Goal: Information Seeking & Learning: Learn about a topic

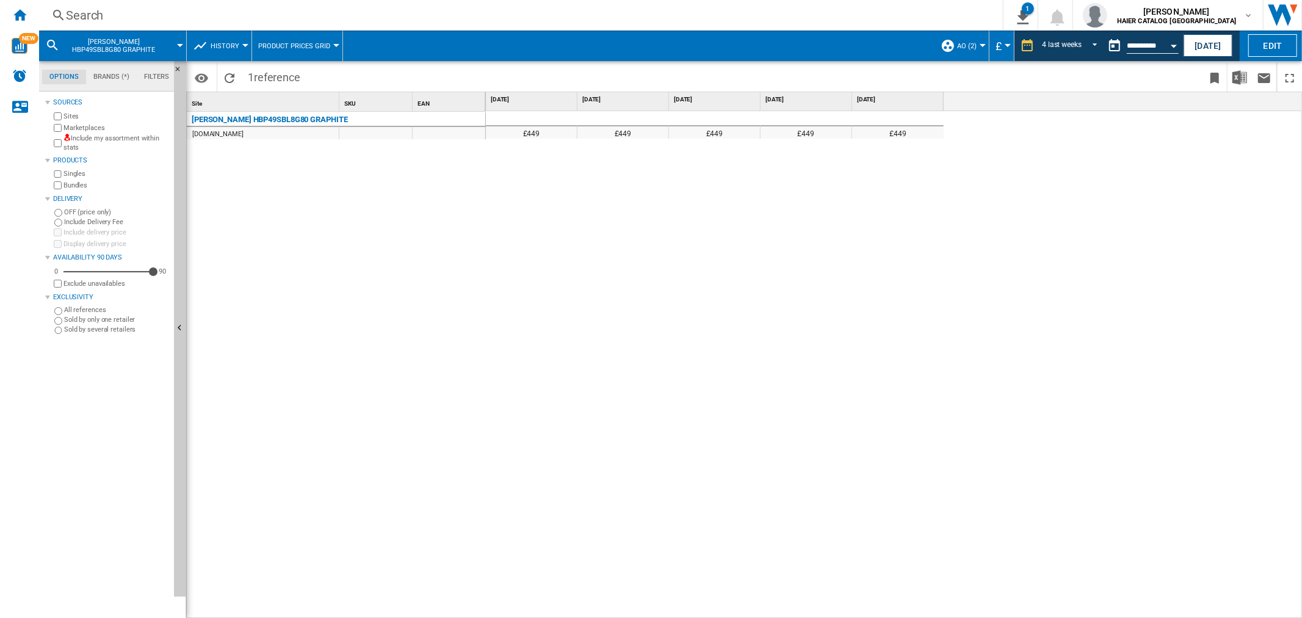
click at [95, 14] on div "Search" at bounding box center [518, 15] width 905 height 17
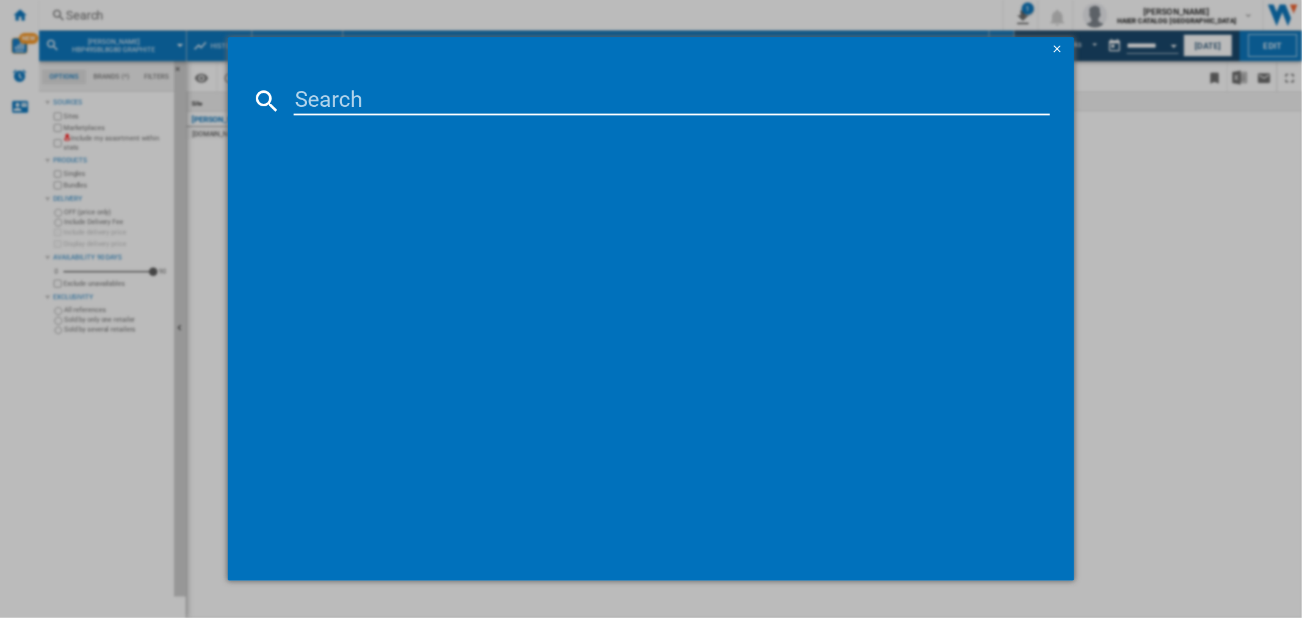
click at [551, 101] on input at bounding box center [672, 100] width 756 height 29
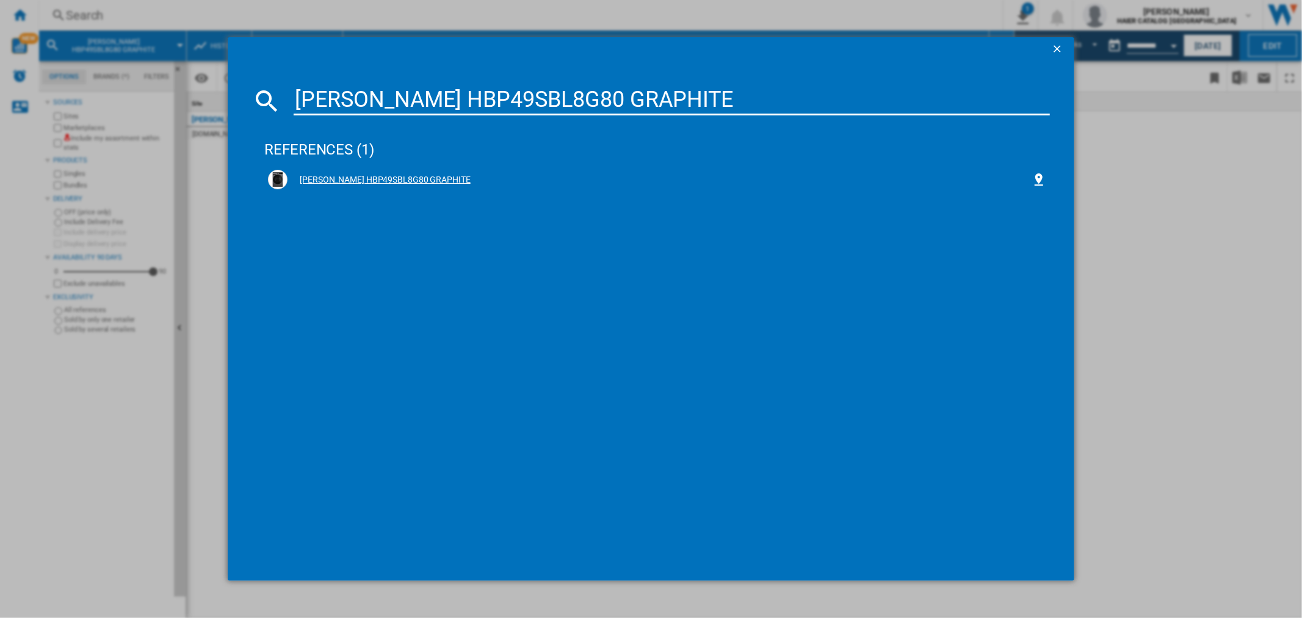
type input "[PERSON_NAME] HBP49SBL8G80 GRAPHITE"
click at [396, 178] on div "[PERSON_NAME] HBP49SBL8G80 GRAPHITE" at bounding box center [660, 180] width 744 height 12
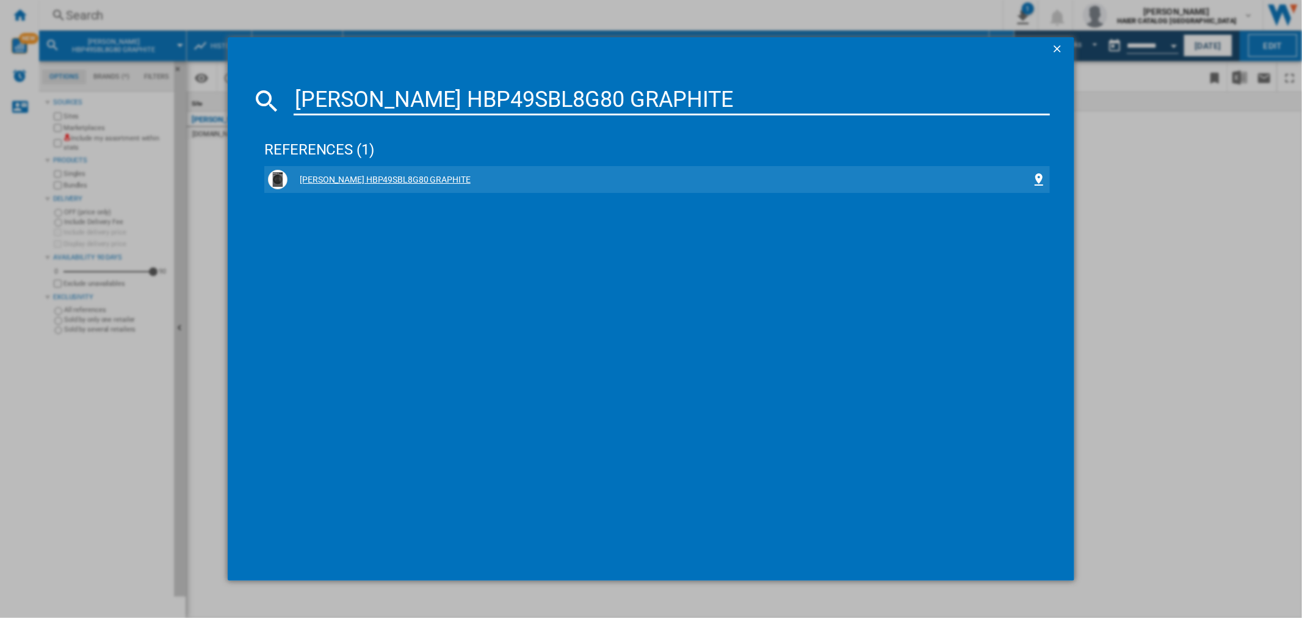
click at [406, 172] on div "[PERSON_NAME] HBP49SBL8G80 GRAPHITE" at bounding box center [657, 180] width 778 height 20
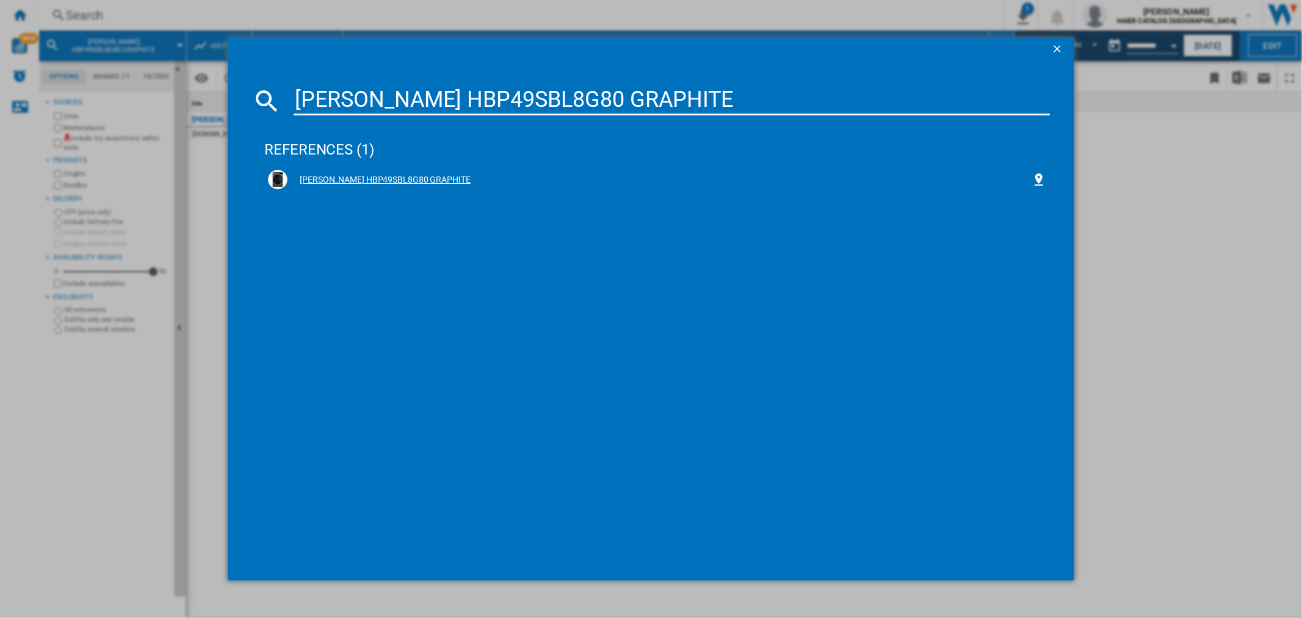
click at [399, 179] on div "[PERSON_NAME] HBP49SBL8G80 GRAPHITE" at bounding box center [660, 180] width 744 height 12
click at [400, 179] on div "[PERSON_NAME] HBP49SBL8G80 GRAPHITE" at bounding box center [660, 180] width 744 height 12
click at [373, 181] on div "[PERSON_NAME] HBP49SBL8G80 GRAPHITE" at bounding box center [660, 180] width 744 height 12
click at [277, 177] on img at bounding box center [277, 179] width 15 height 15
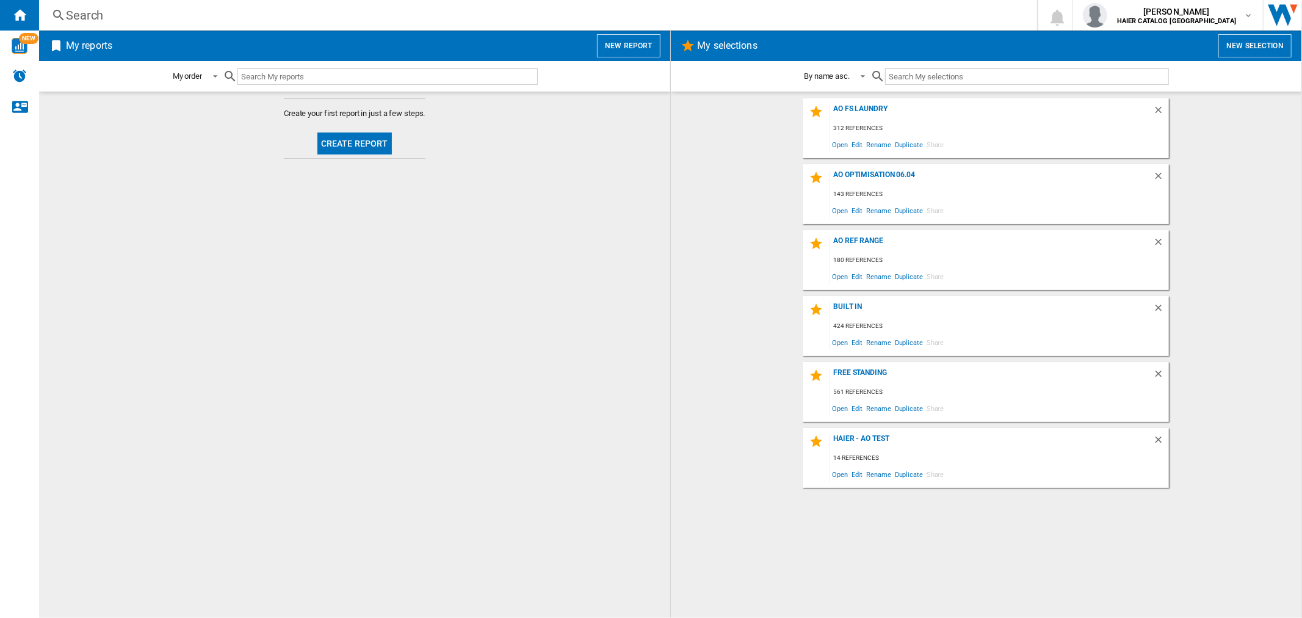
click at [104, 7] on div "Search" at bounding box center [536, 15] width 940 height 17
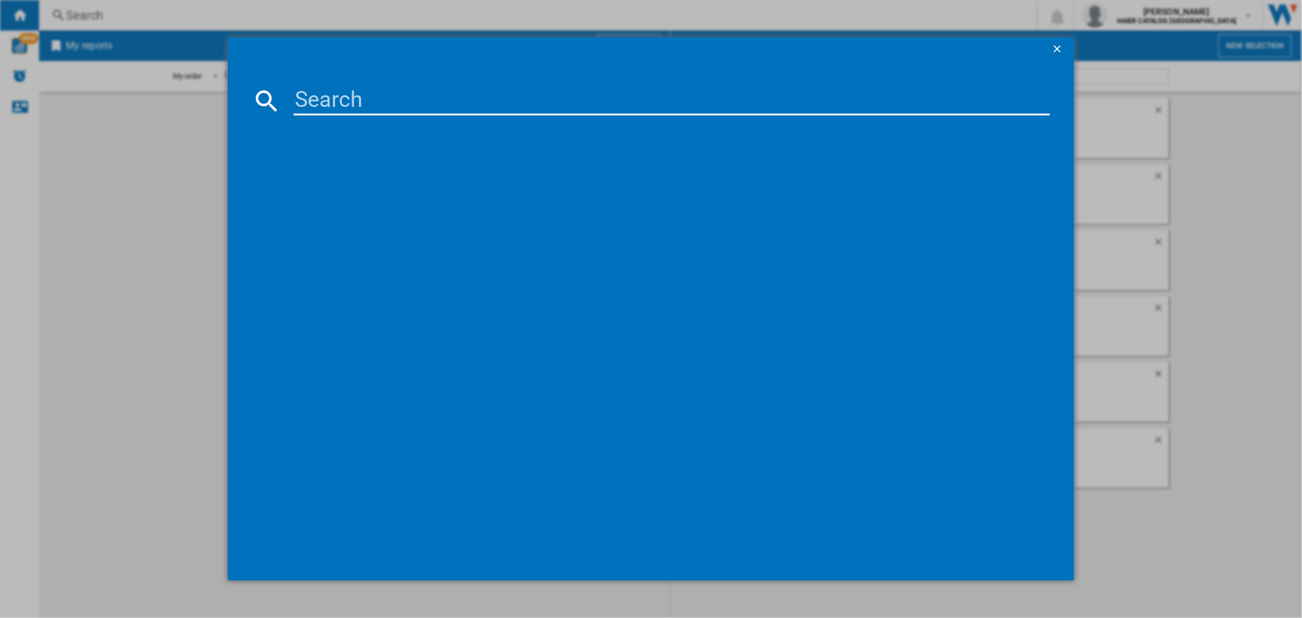
click at [370, 106] on input at bounding box center [672, 100] width 756 height 29
paste input "[PERSON_NAME] HBP49SBL8G80 GRAPHITE"
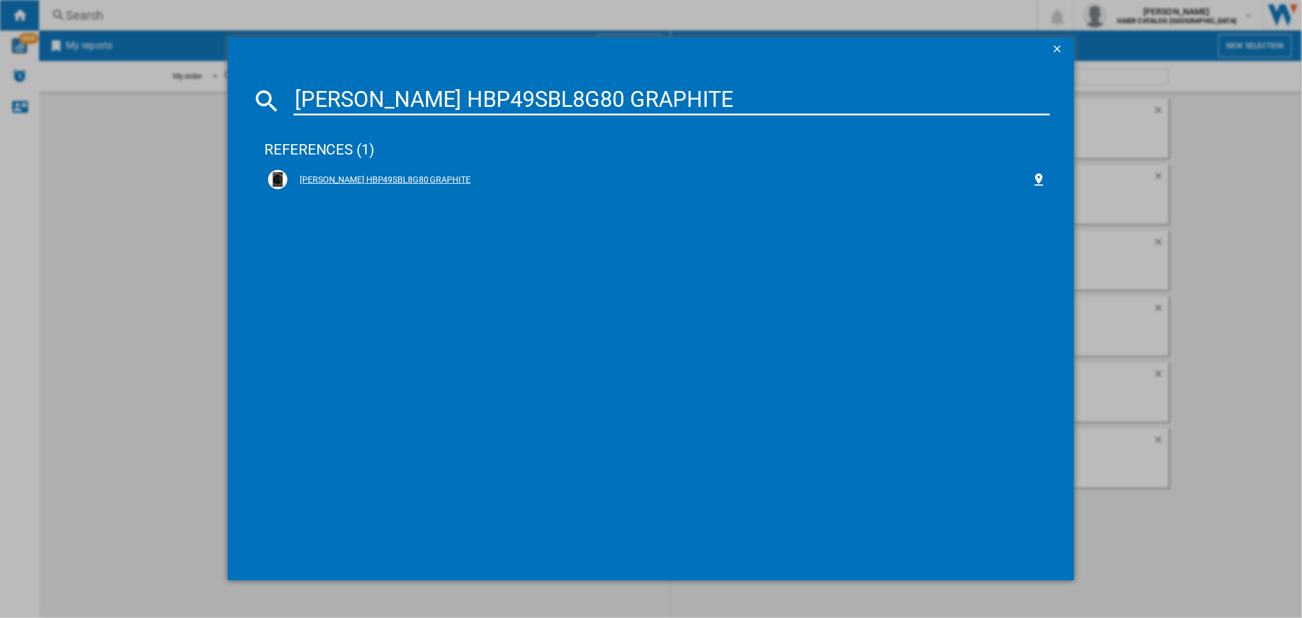
type input "[PERSON_NAME] HBP49SBL8G80 GRAPHITE"
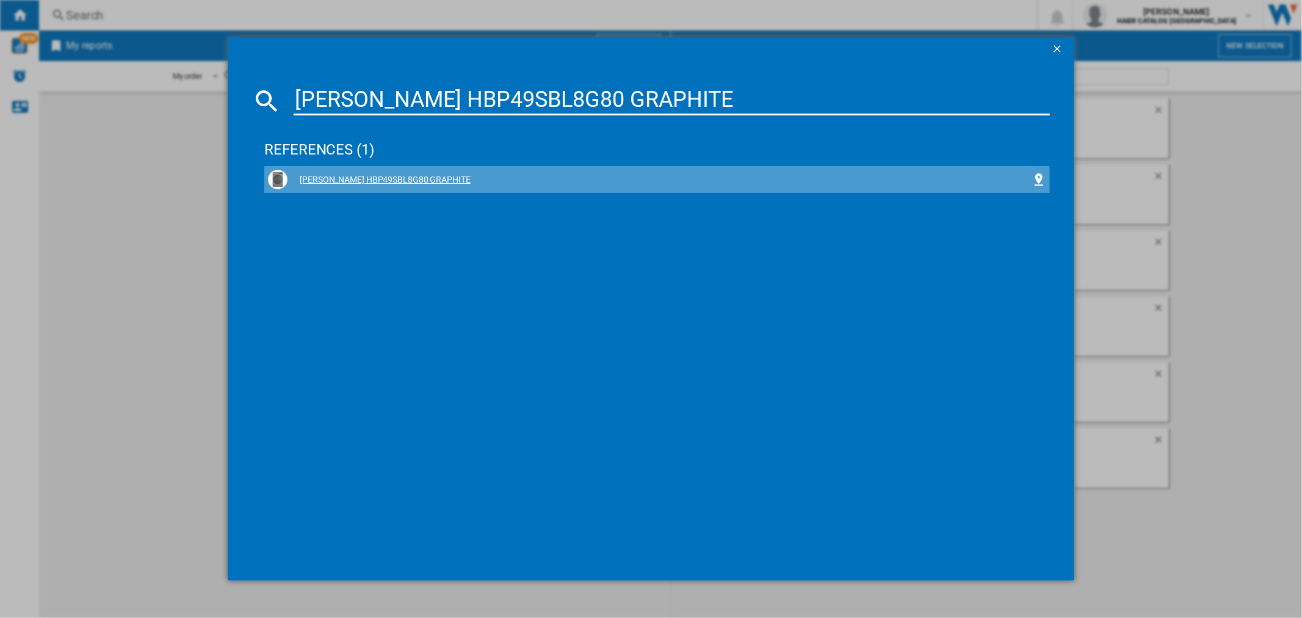
click at [424, 184] on div "[PERSON_NAME] HBP49SBL8G80 GRAPHITE" at bounding box center [660, 180] width 744 height 12
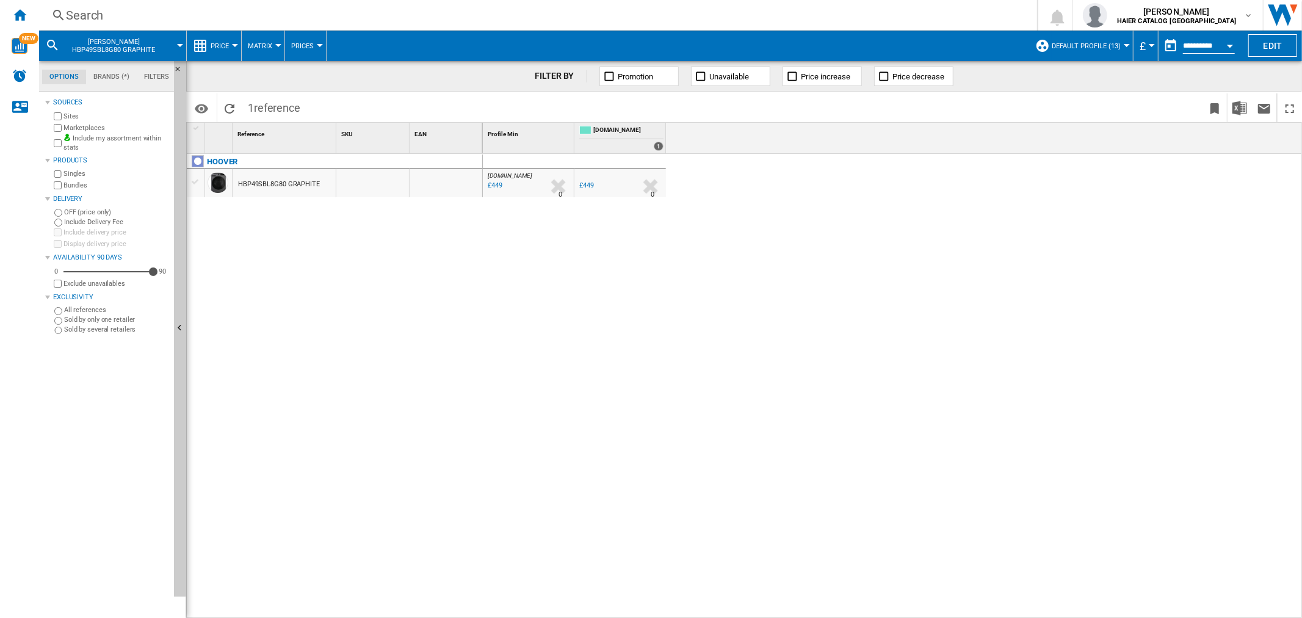
click at [1230, 46] on div "Open calendar" at bounding box center [1230, 46] width 6 height 3
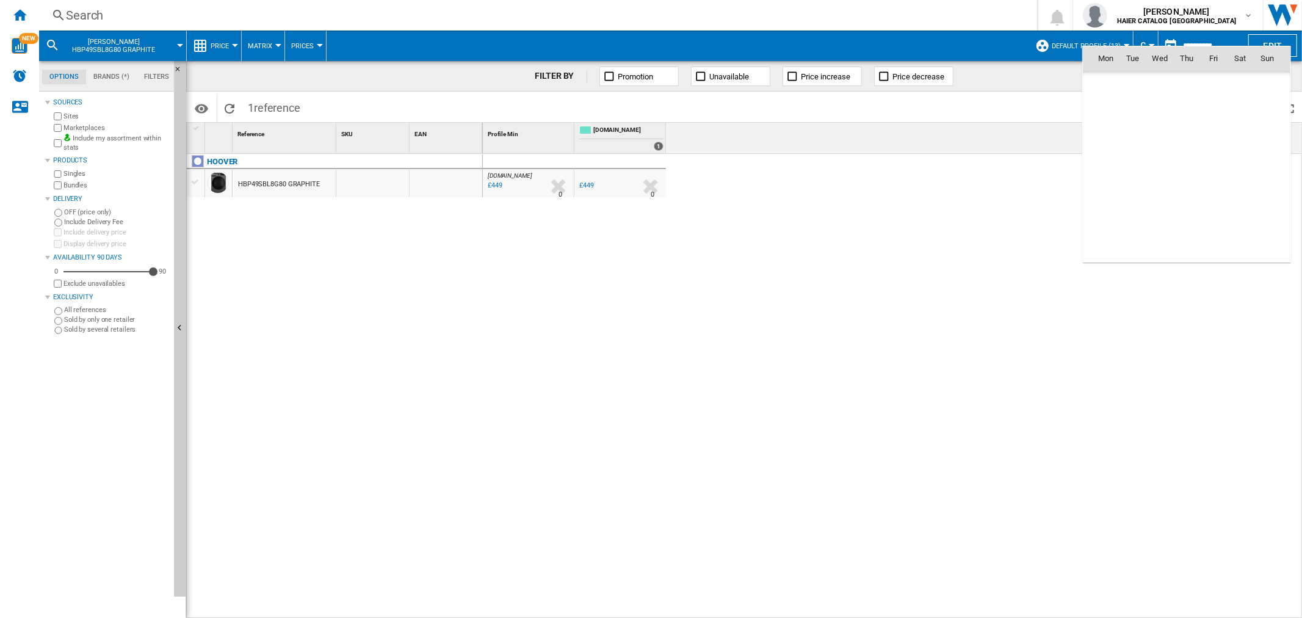
scroll to position [5824, 0]
click at [1192, 114] on span "2" at bounding box center [1187, 112] width 24 height 24
type input "**********"
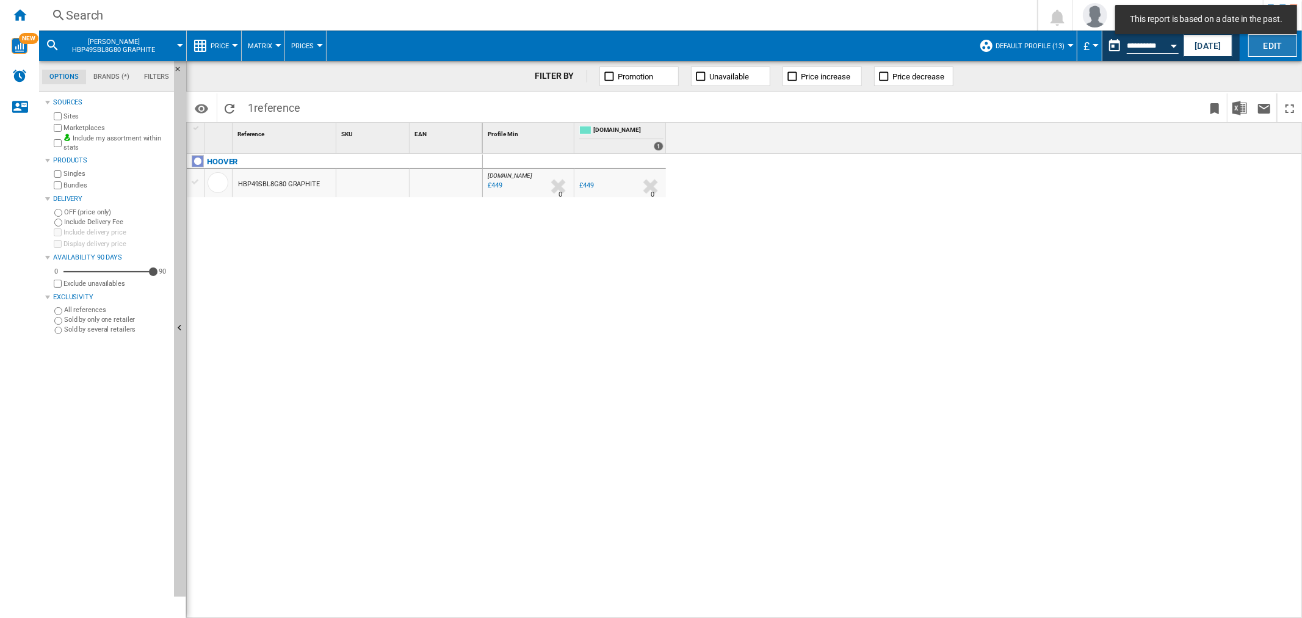
click at [1283, 49] on button "Edit" at bounding box center [1272, 45] width 49 height 23
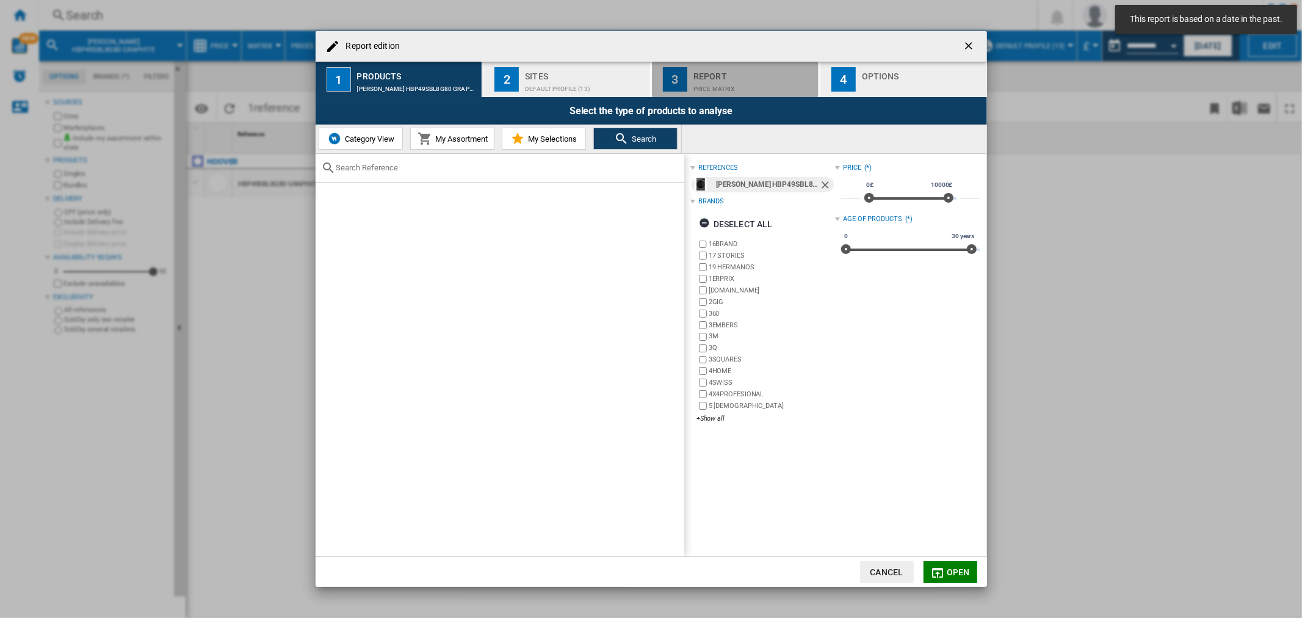
click at [724, 83] on div "Price Matrix" at bounding box center [754, 85] width 120 height 13
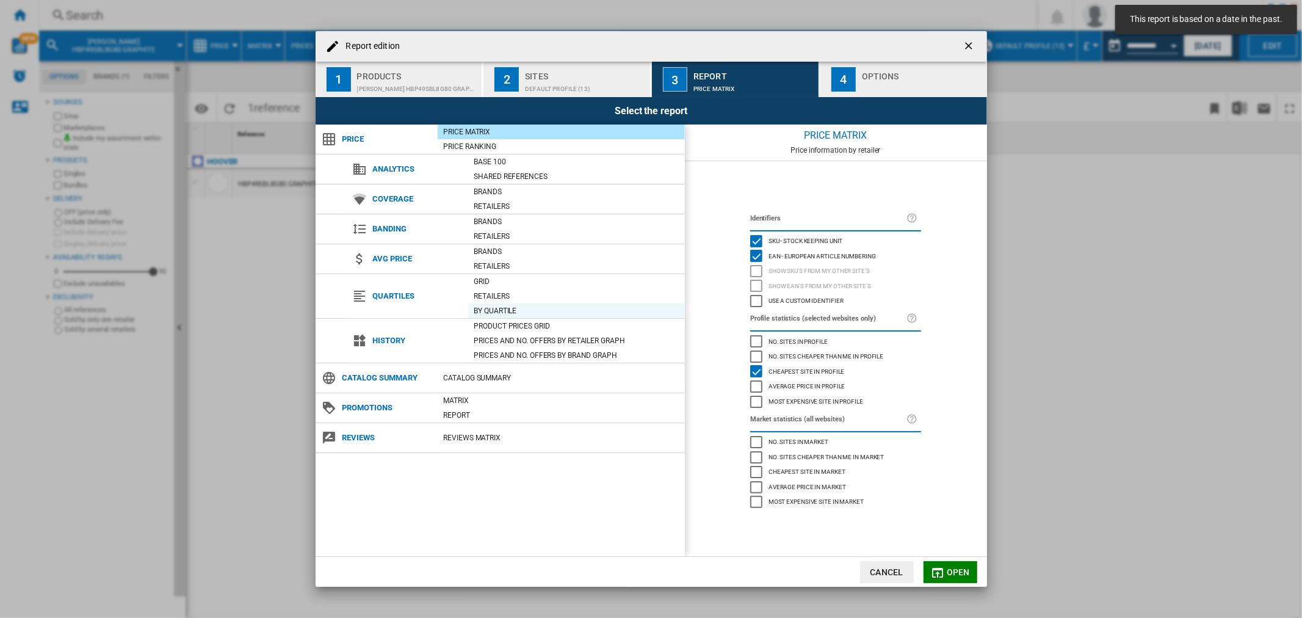
click at [539, 318] on div "By quartile" at bounding box center [576, 310] width 217 height 15
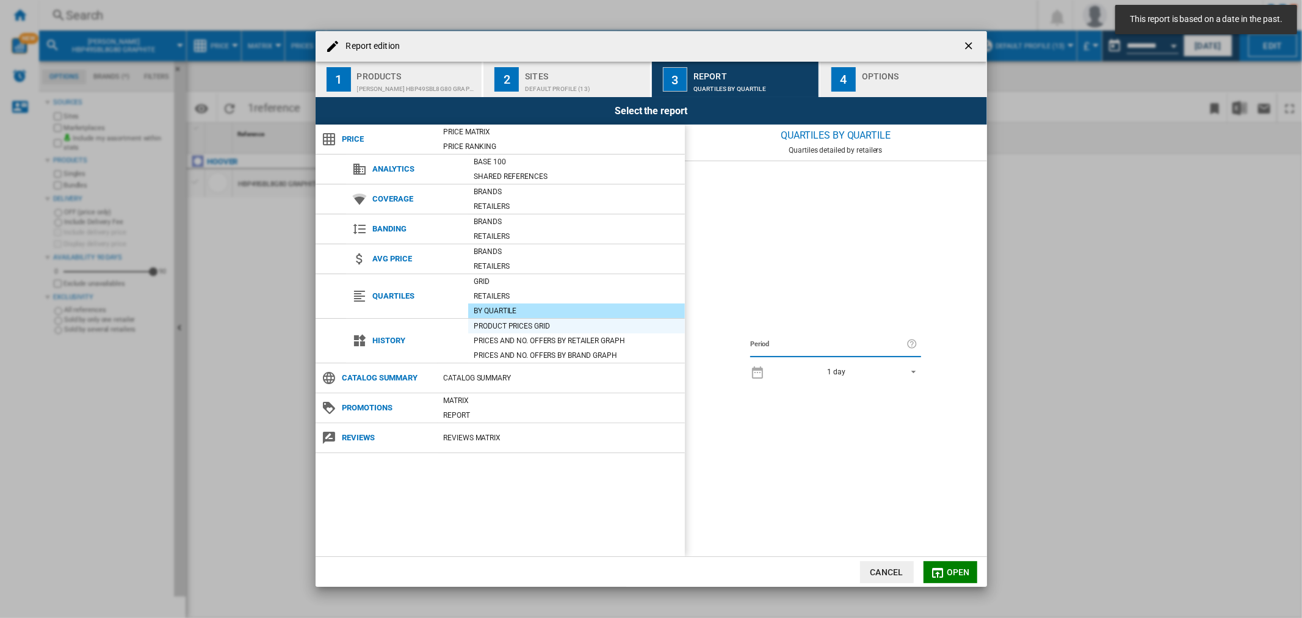
click at [540, 325] on div "Product prices grid" at bounding box center [576, 326] width 217 height 12
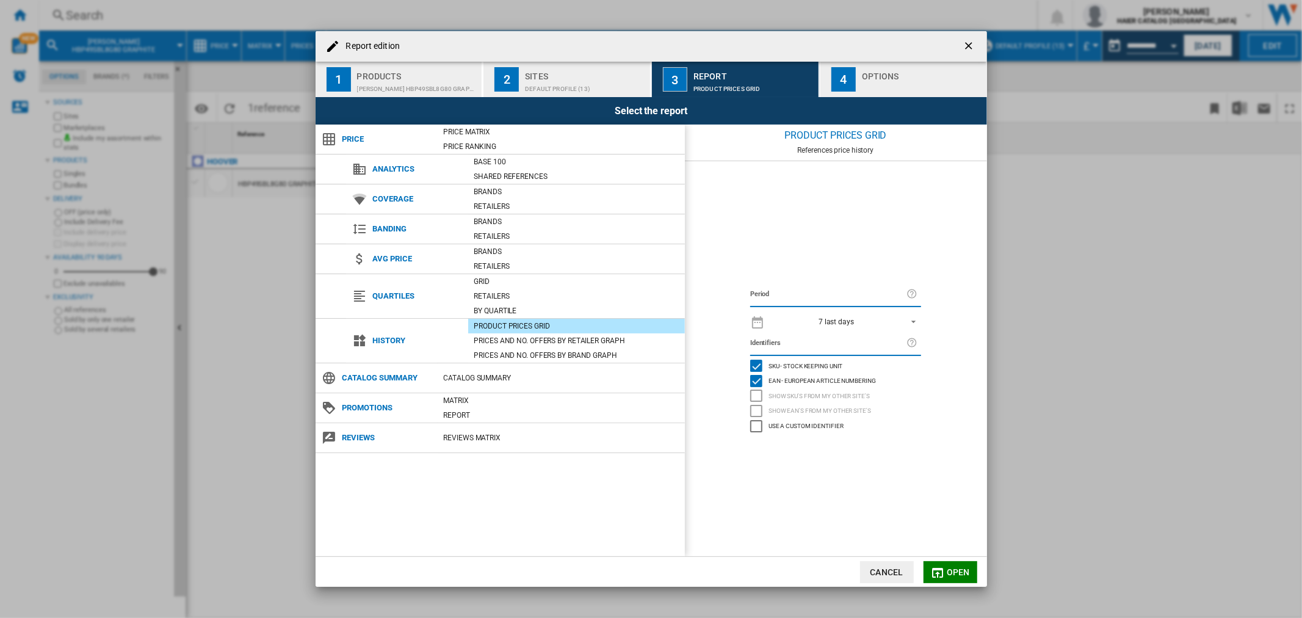
click at [849, 317] on div "7 last days" at bounding box center [836, 321] width 35 height 9
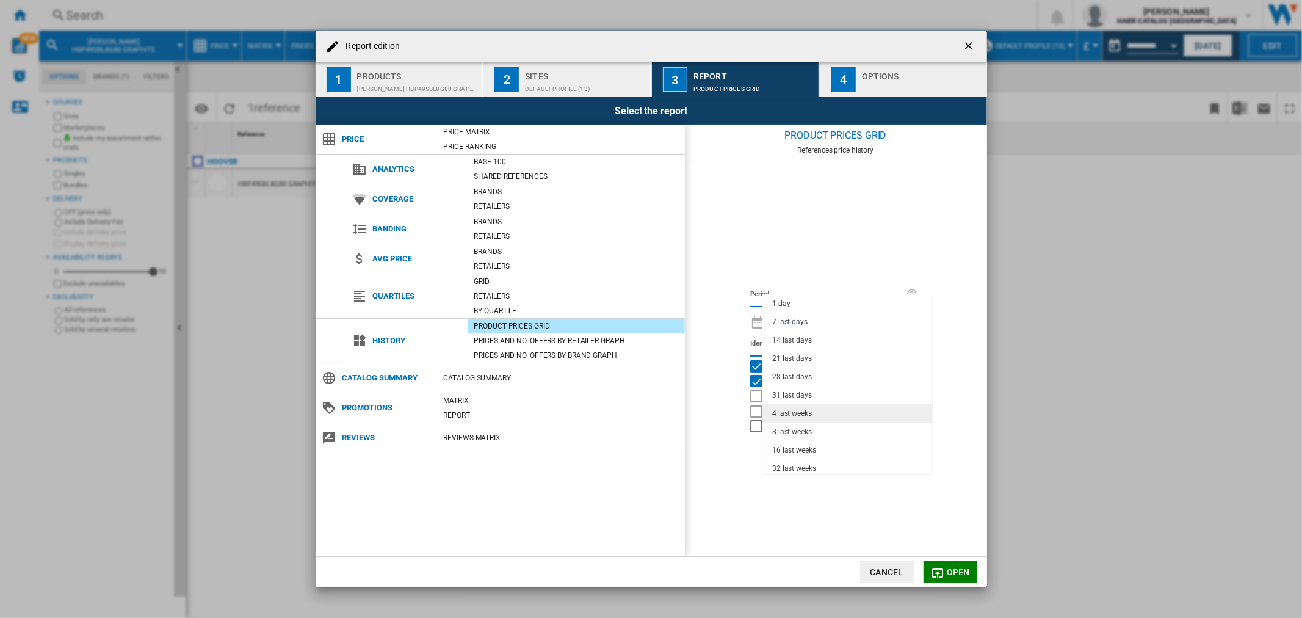
click at [810, 415] on div "4 last weeks" at bounding box center [792, 413] width 40 height 10
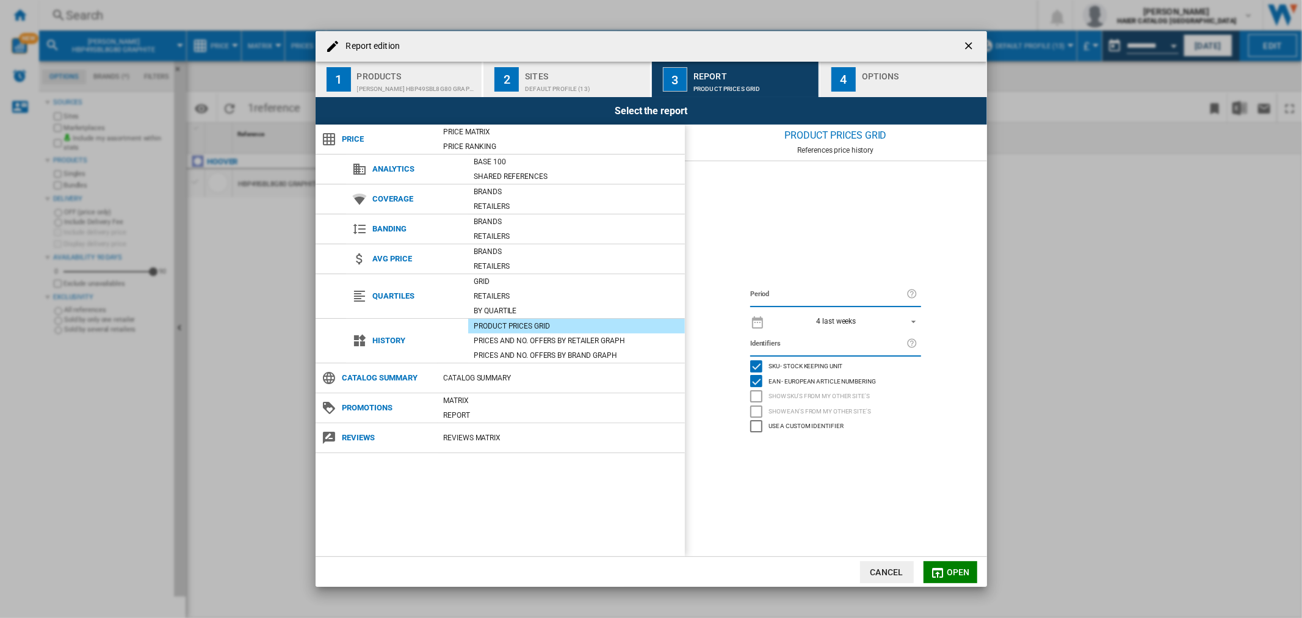
click at [951, 564] on button "Open" at bounding box center [951, 572] width 54 height 22
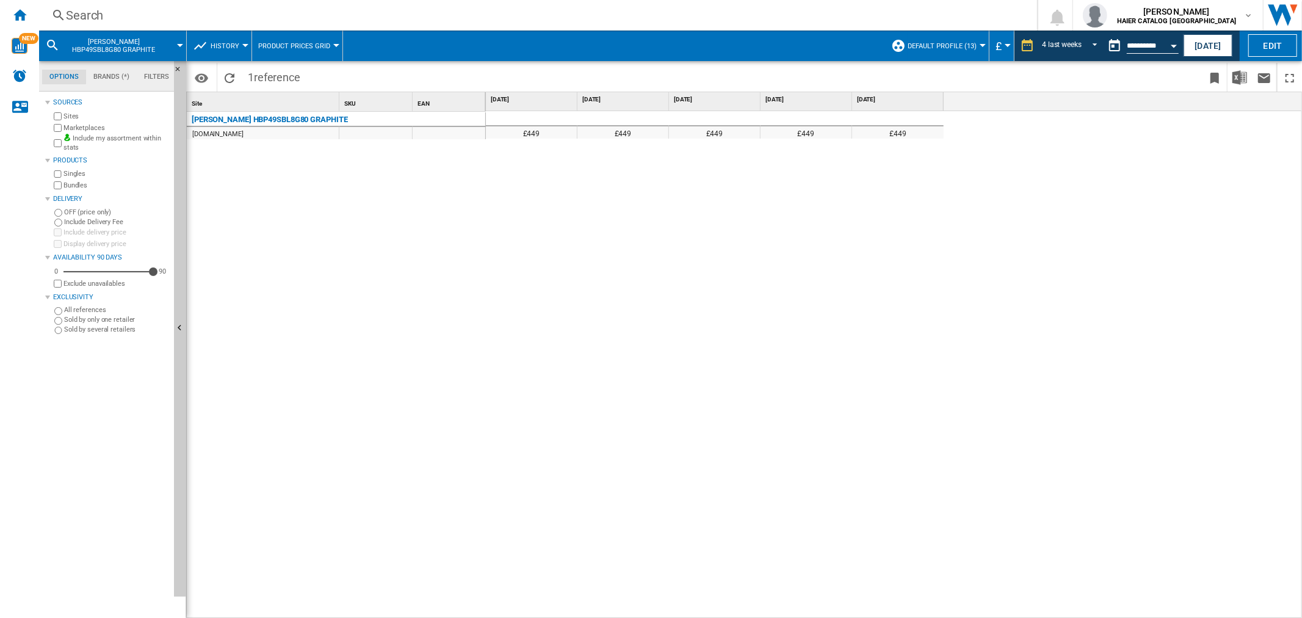
click at [131, 19] on div "Search" at bounding box center [536, 15] width 940 height 17
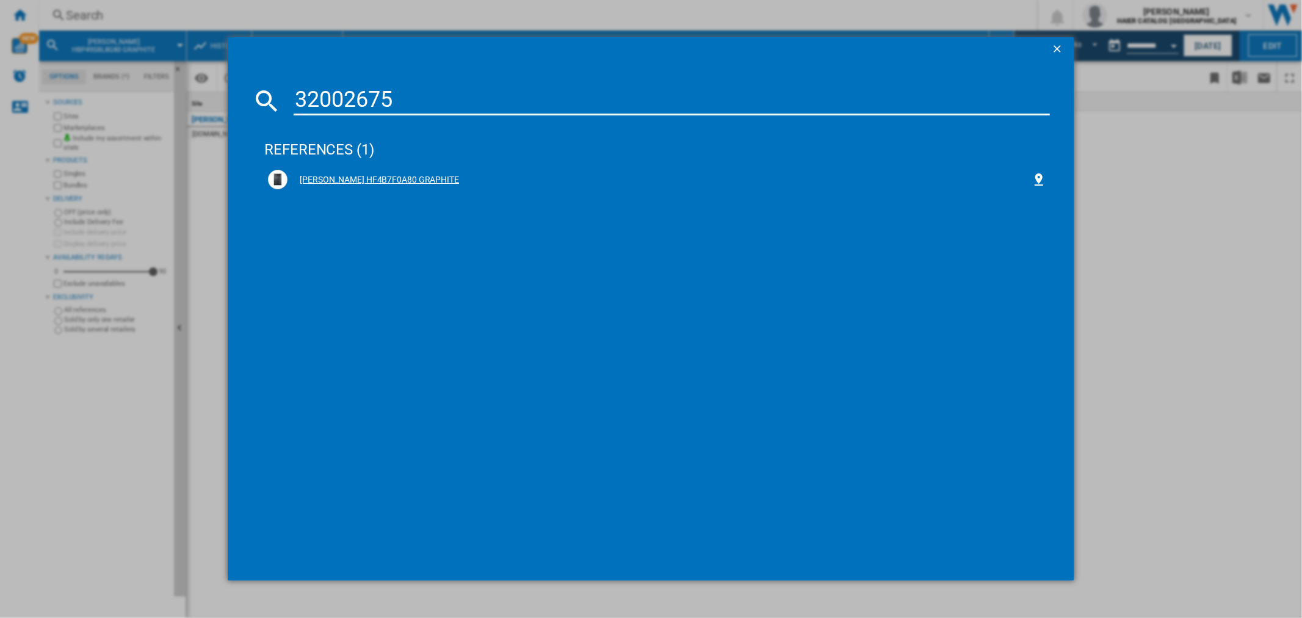
type input "32002675"
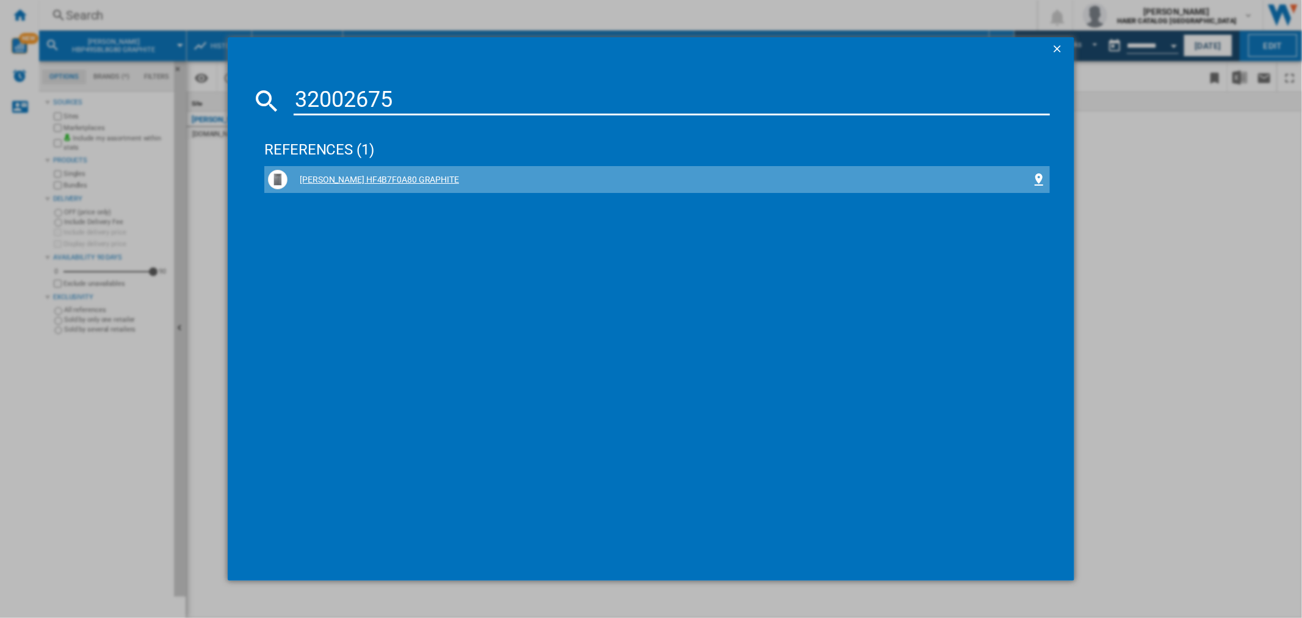
click at [408, 179] on div "[PERSON_NAME] HF4B7F0A80 GRAPHITE" at bounding box center [660, 180] width 744 height 12
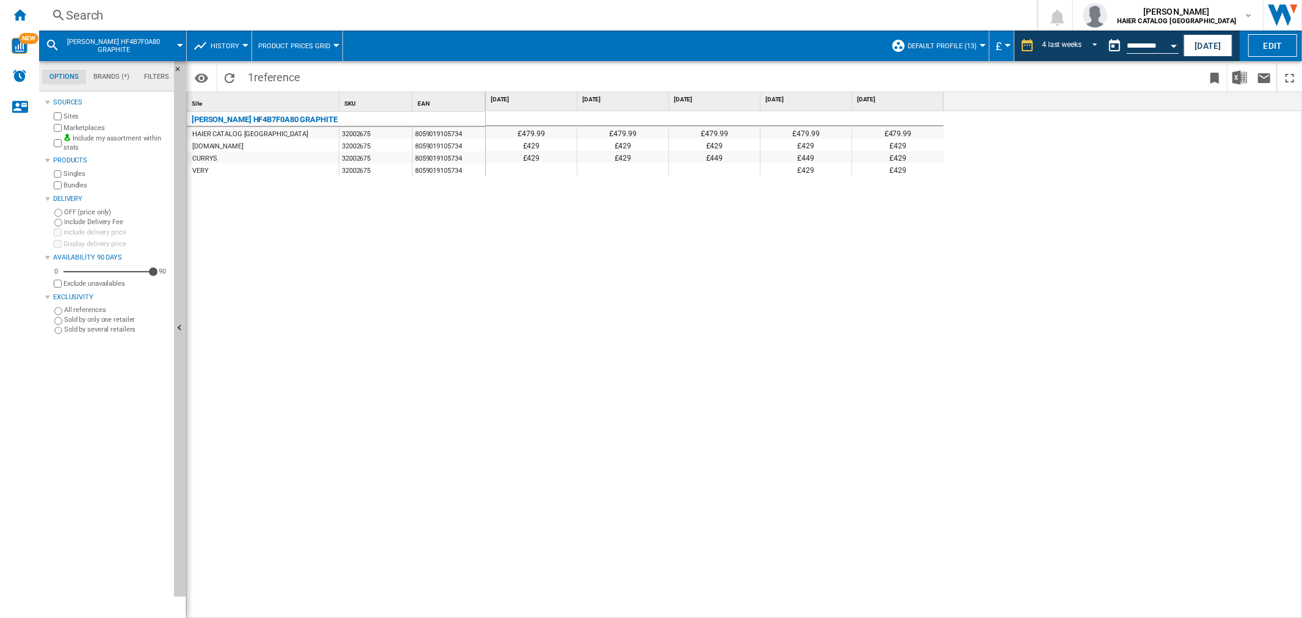
click at [194, 10] on div "Search" at bounding box center [536, 15] width 940 height 17
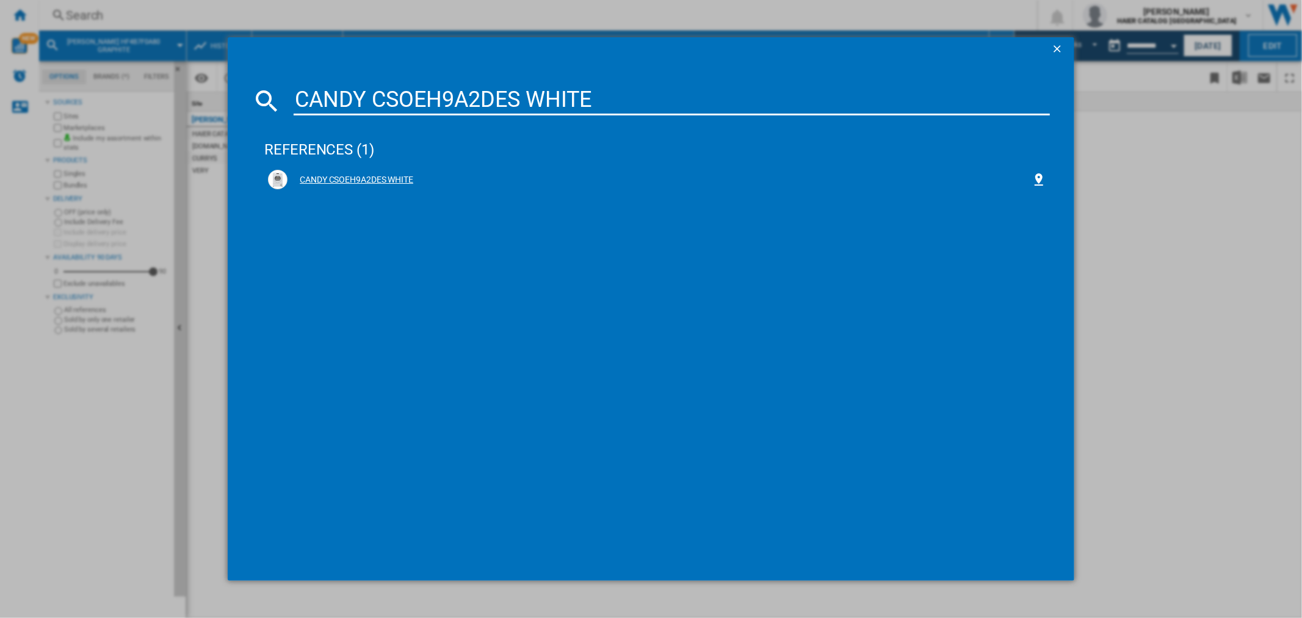
type input "CANDY CSOEH9A2DES WHITE"
click at [380, 178] on div "CANDY CSOEH9A2DES WHITE" at bounding box center [660, 180] width 744 height 12
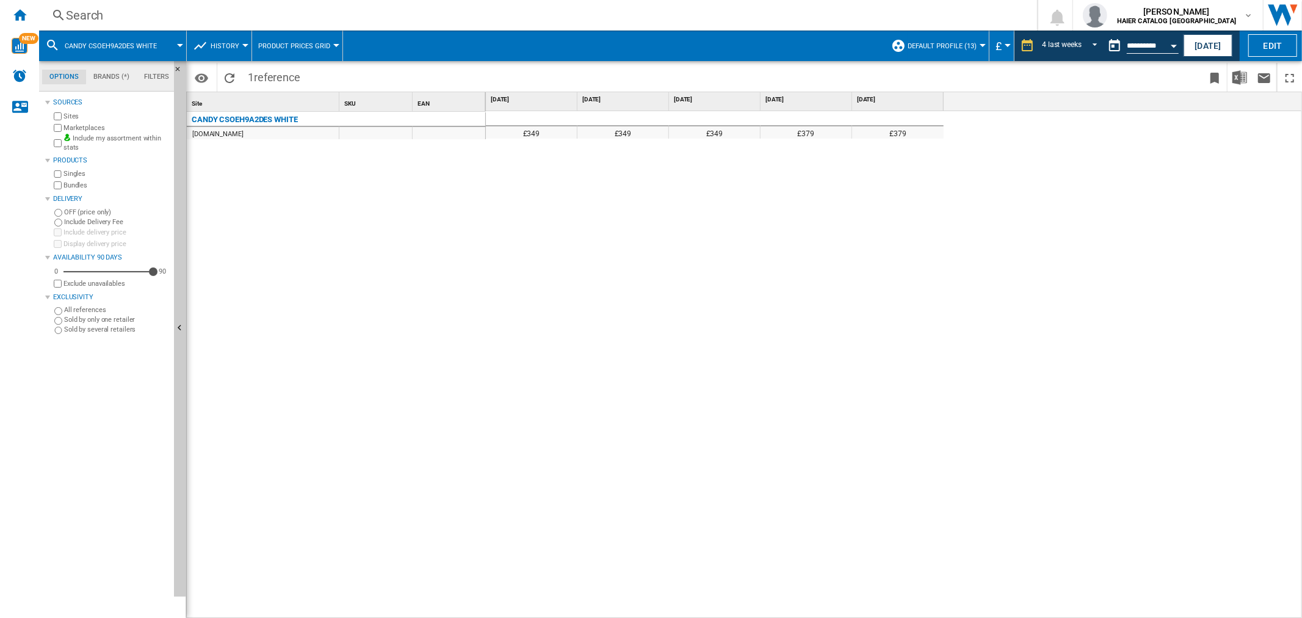
click at [128, 13] on div "Search" at bounding box center [536, 15] width 940 height 17
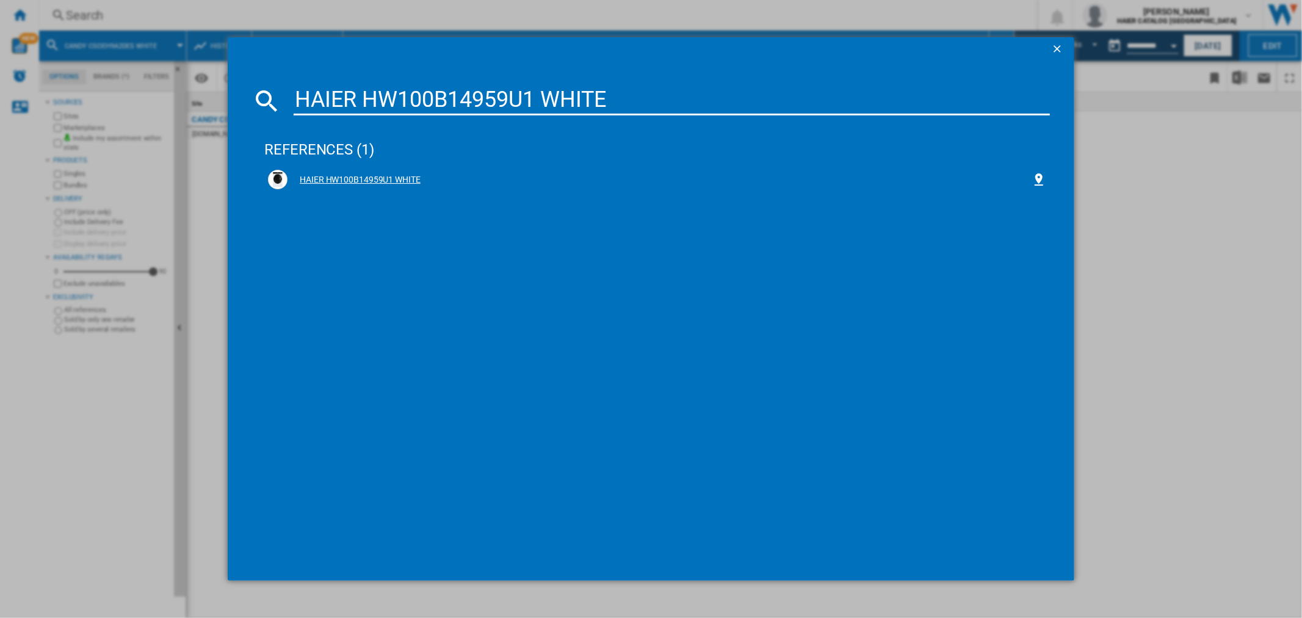
type input "HAIER HW100B14959U1 WHITE"
click at [383, 179] on div "HAIER HW100B14959U1 WHITE" at bounding box center [660, 180] width 744 height 12
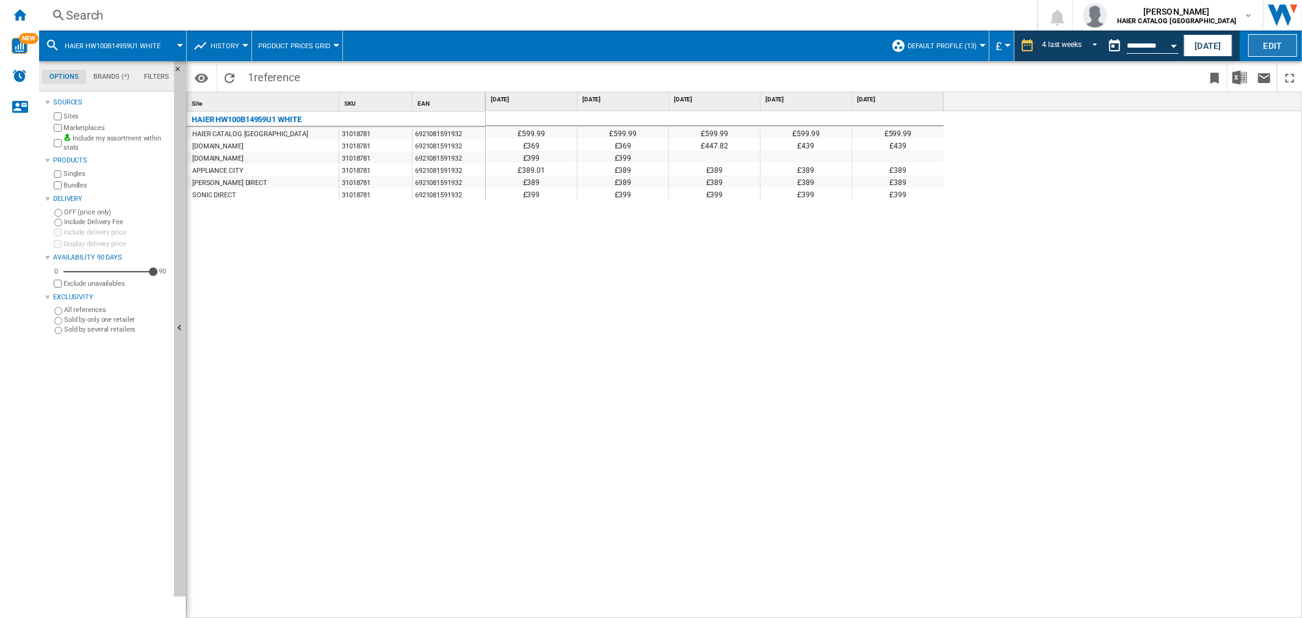
click at [1282, 40] on button "Edit" at bounding box center [1272, 45] width 49 height 23
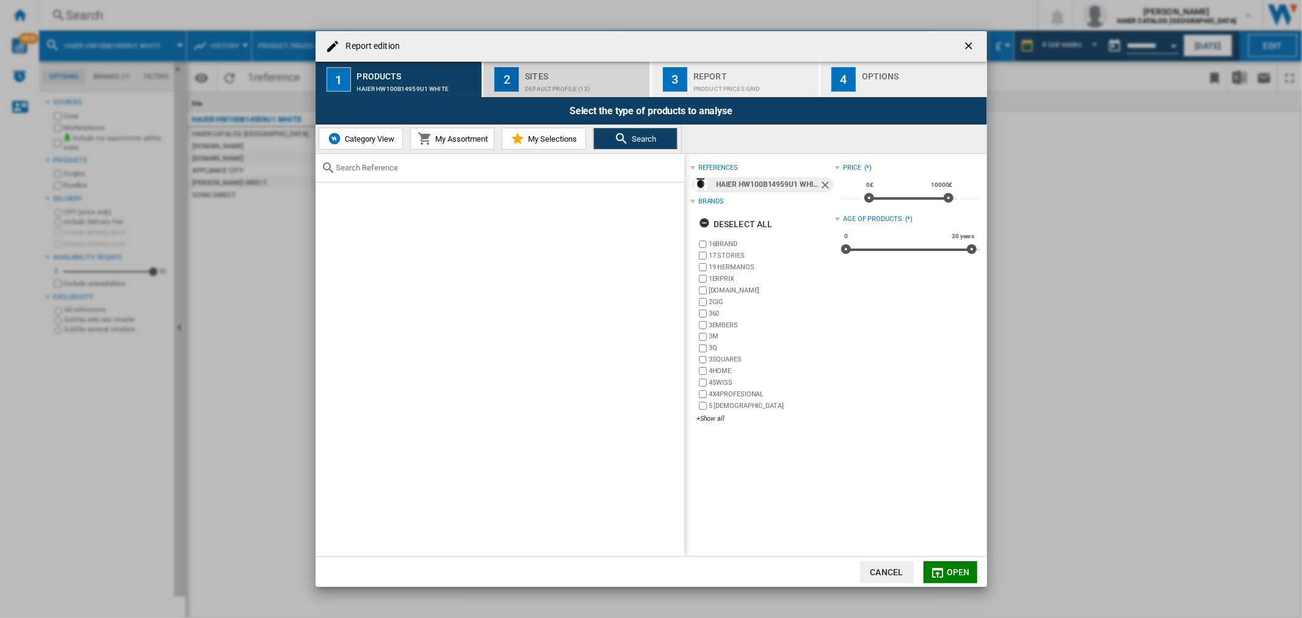
click at [550, 86] on div "Default profile (13)" at bounding box center [585, 85] width 120 height 13
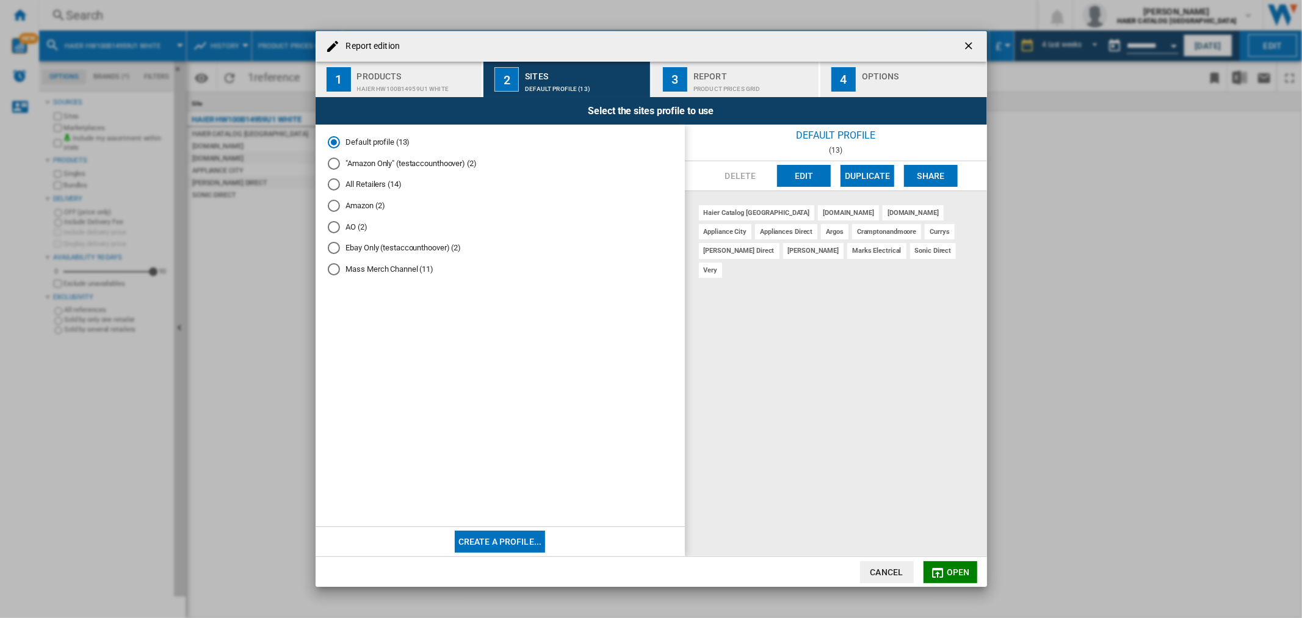
click at [351, 233] on md-radio-button "AO (2)" at bounding box center [500, 227] width 345 height 12
click at [952, 571] on span "Open" at bounding box center [958, 572] width 23 height 10
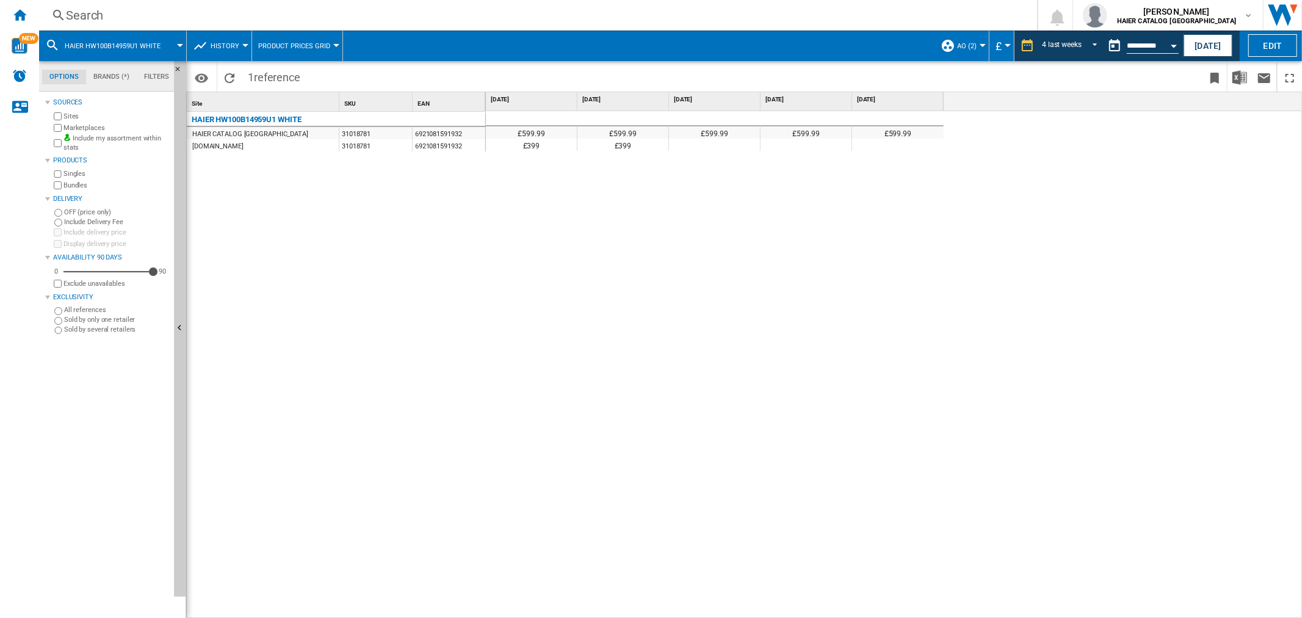
click at [137, 12] on div "Search" at bounding box center [536, 15] width 940 height 17
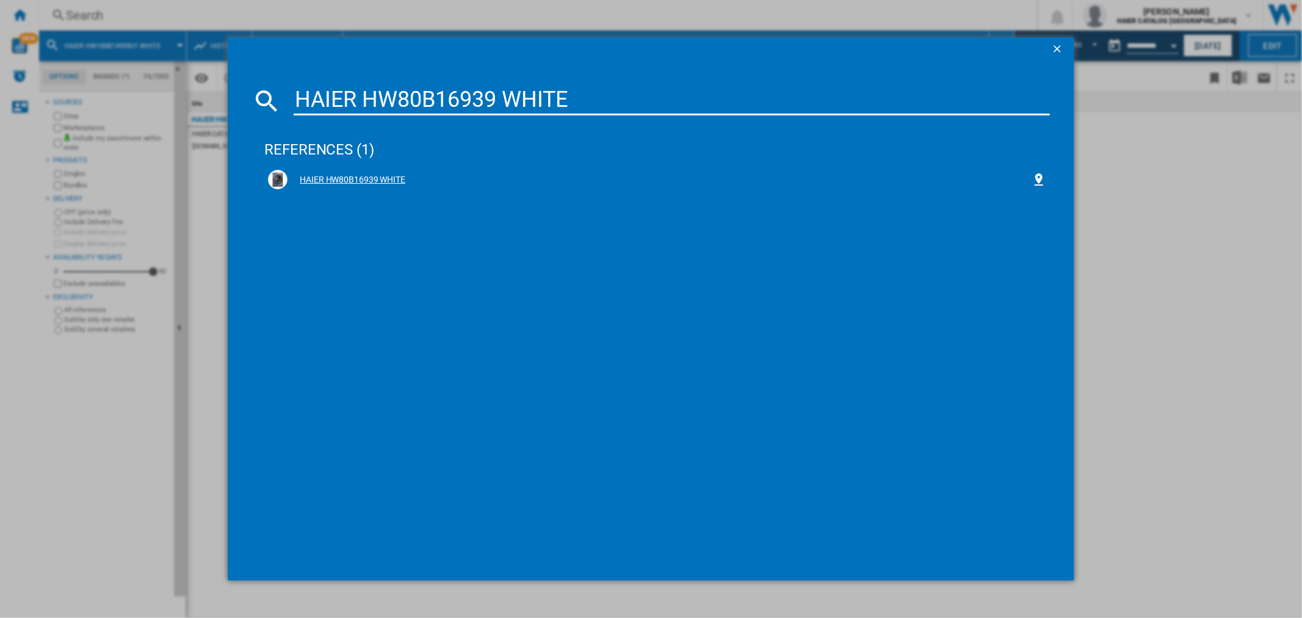
type input "HAIER HW80B16939 WHITE"
click at [371, 176] on div "HAIER HW80B16939 WHITE" at bounding box center [660, 180] width 744 height 12
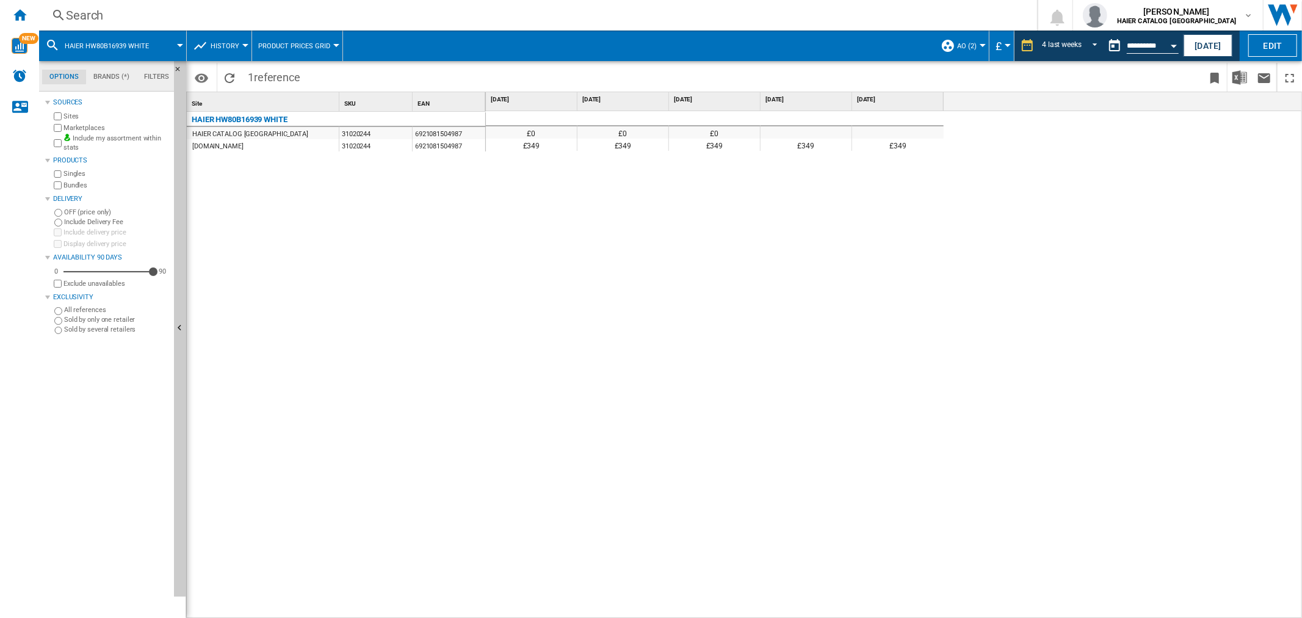
click at [151, 23] on div "Search" at bounding box center [536, 15] width 940 height 17
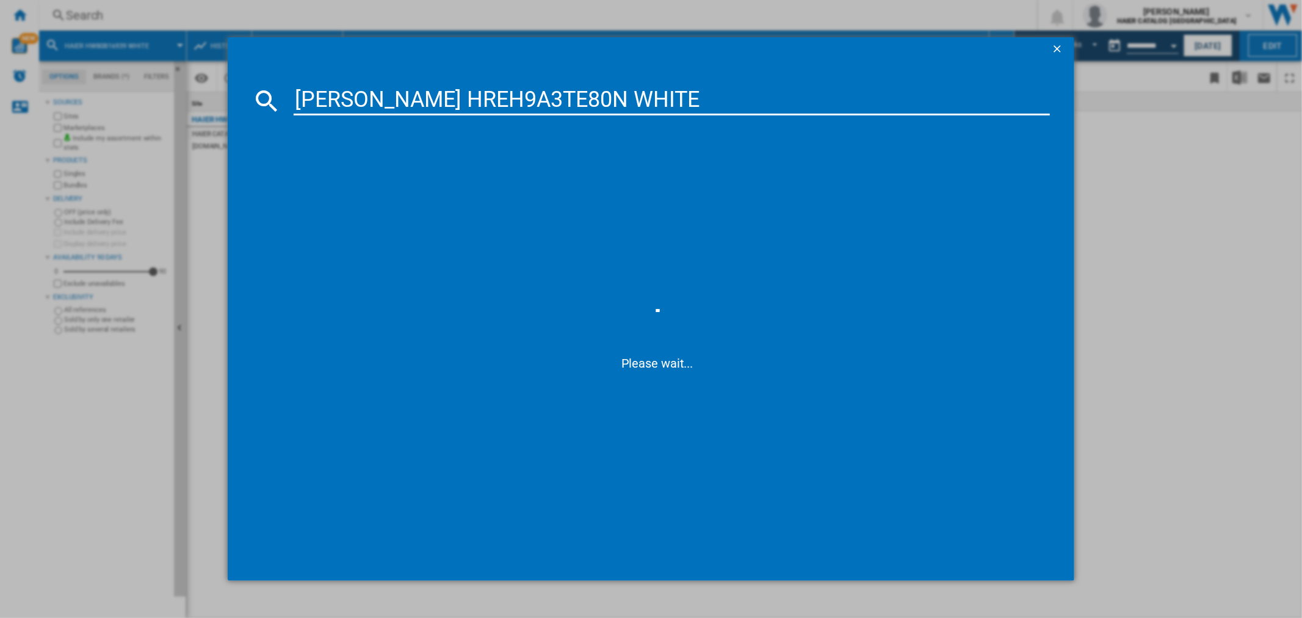
type input "[PERSON_NAME] HREH9A3TE80N WHITE"
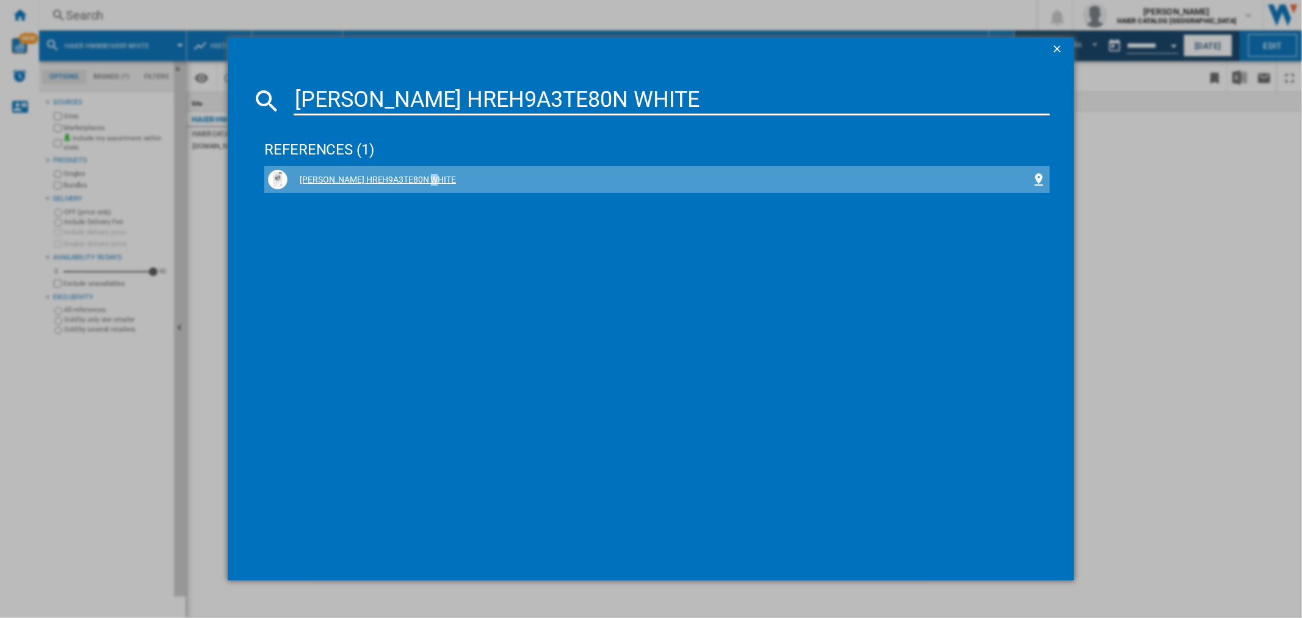
click at [355, 179] on div "[PERSON_NAME] HREH9A3TE80N WHITE" at bounding box center [660, 180] width 744 height 12
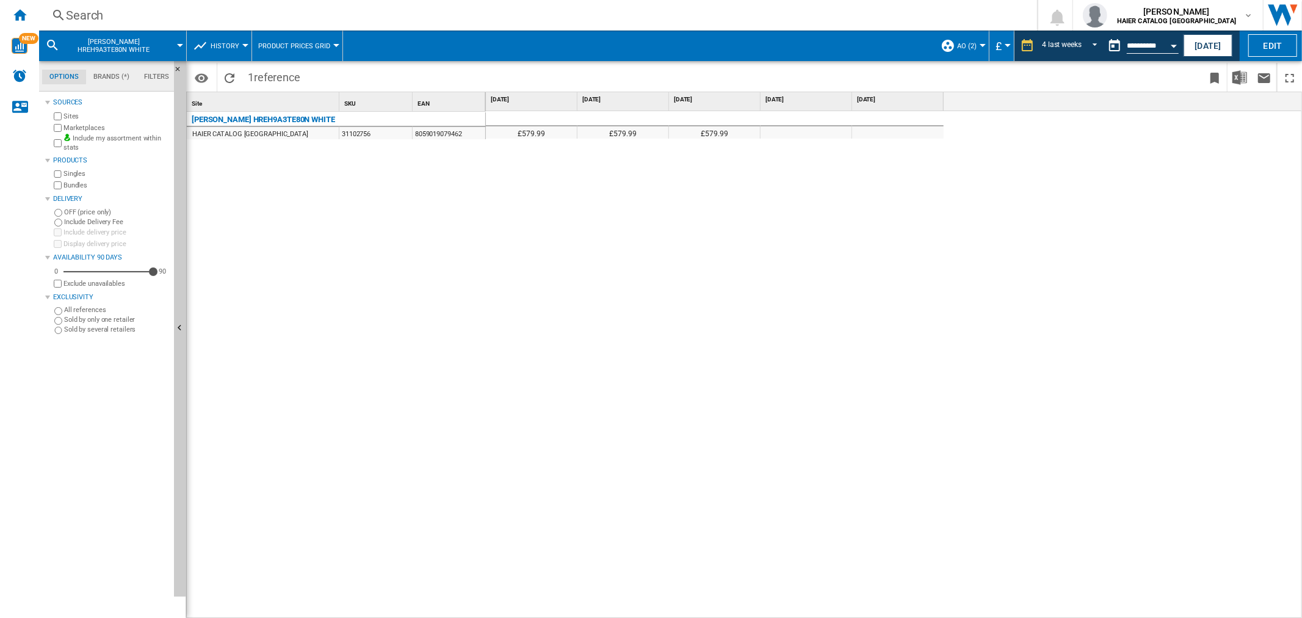
click at [112, 17] on div "Search" at bounding box center [536, 15] width 940 height 17
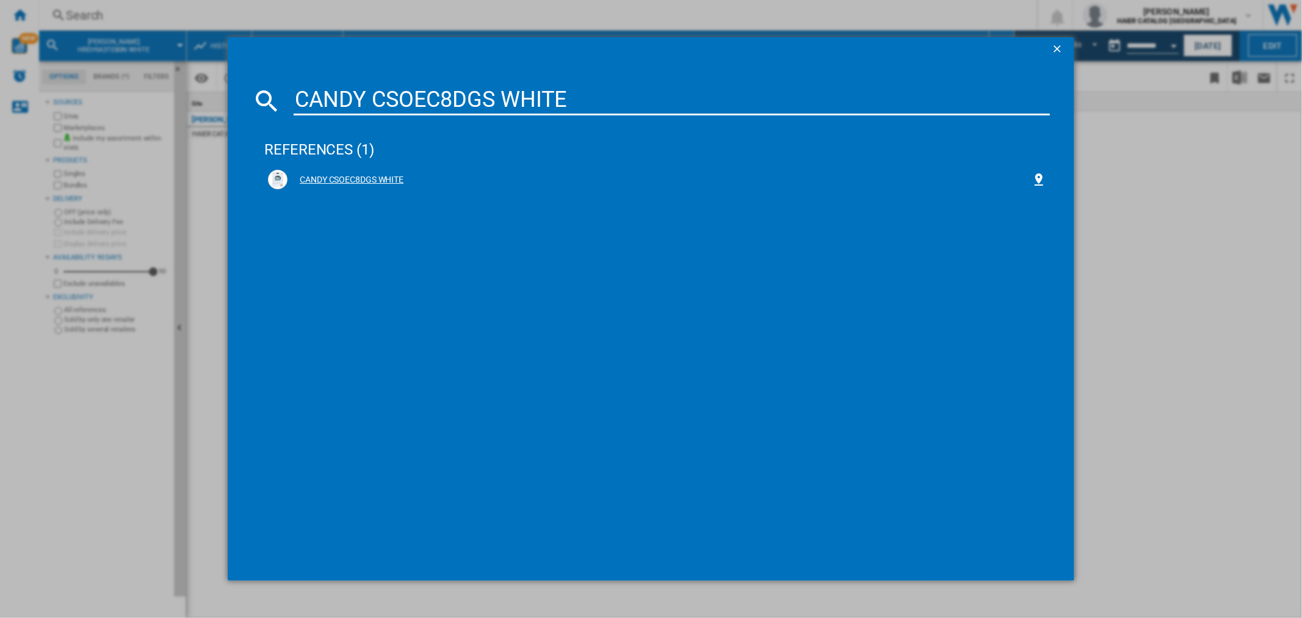
type input "CANDY CSOEC8DGS WHITE"
click at [357, 178] on div "CANDY CSOEC8DGS WHITE" at bounding box center [660, 180] width 744 height 12
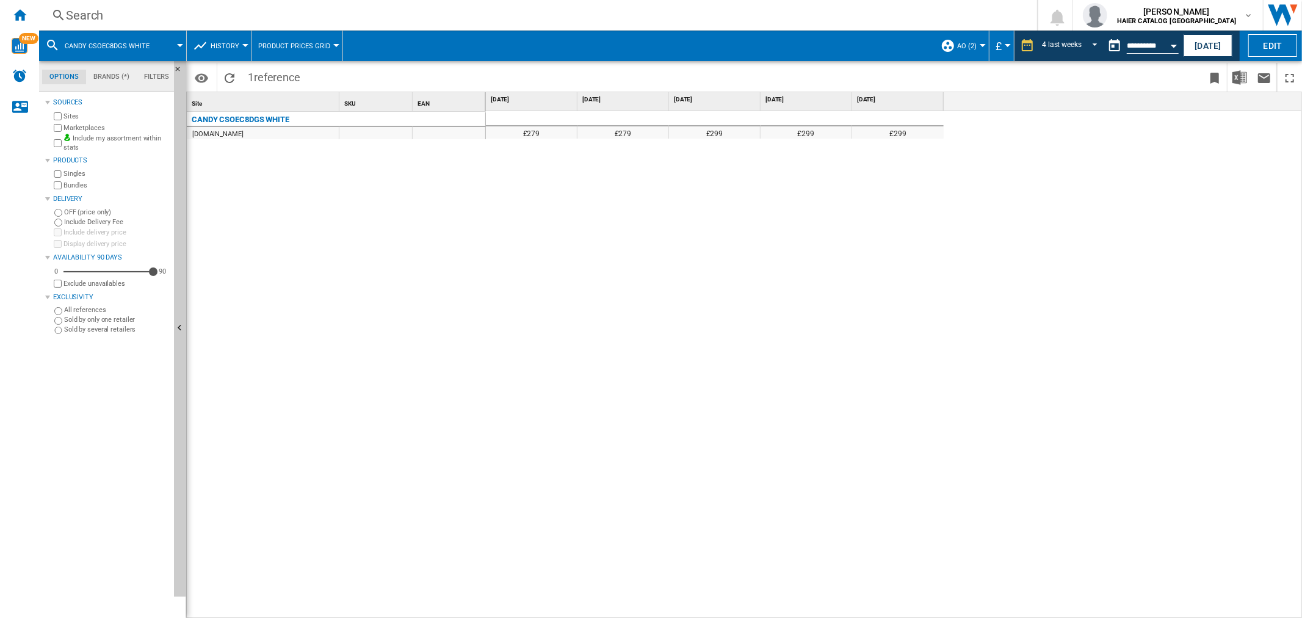
click at [110, 16] on div "Search" at bounding box center [536, 15] width 940 height 17
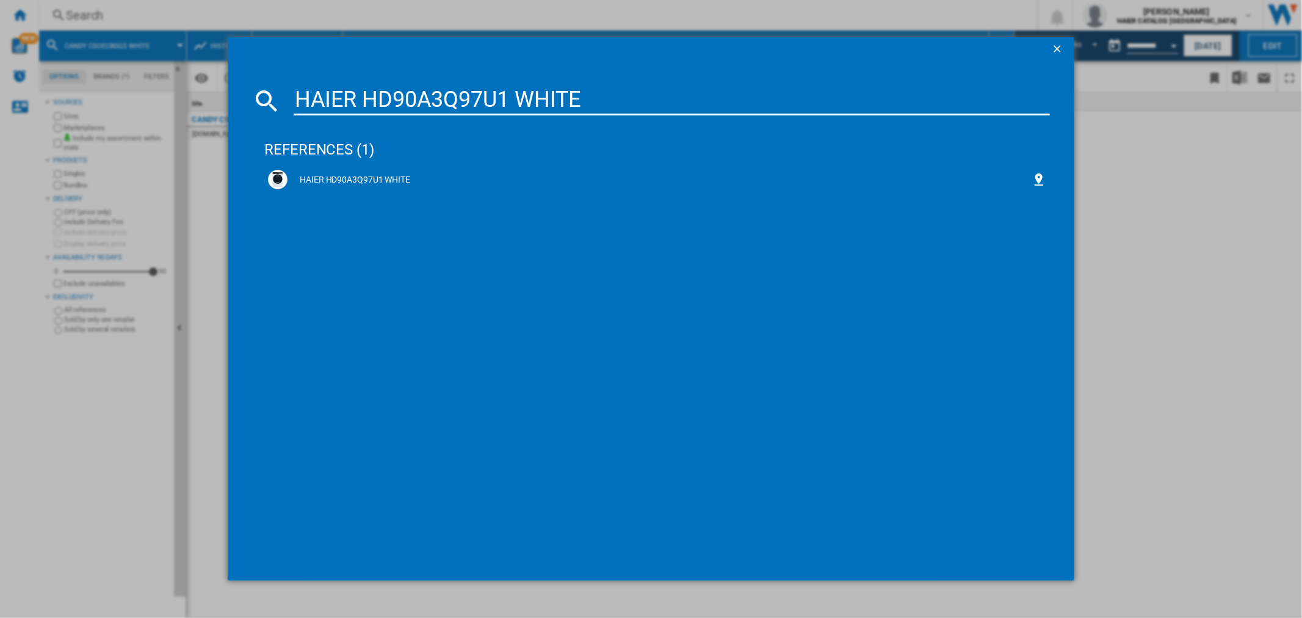
type input "HAIER HD90A3Q97U1 WHITE"
click at [366, 175] on div "HAIER HD90A3Q97U1 WHITE" at bounding box center [660, 180] width 744 height 12
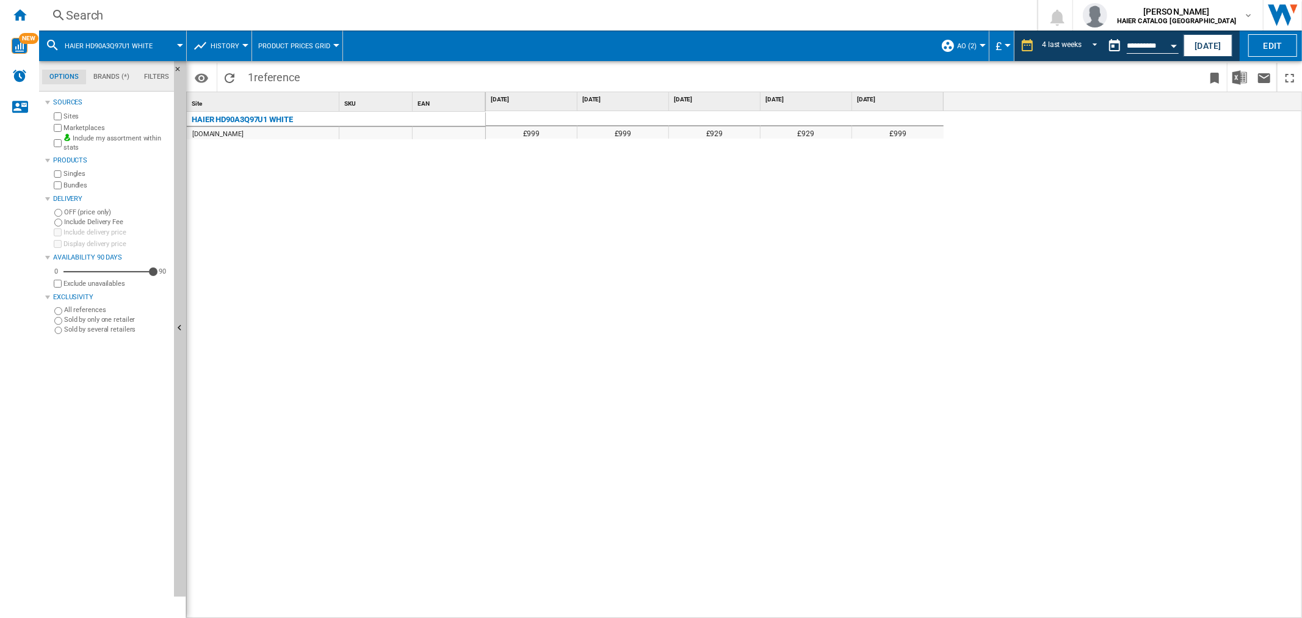
click at [100, 7] on div "Search" at bounding box center [536, 15] width 940 height 17
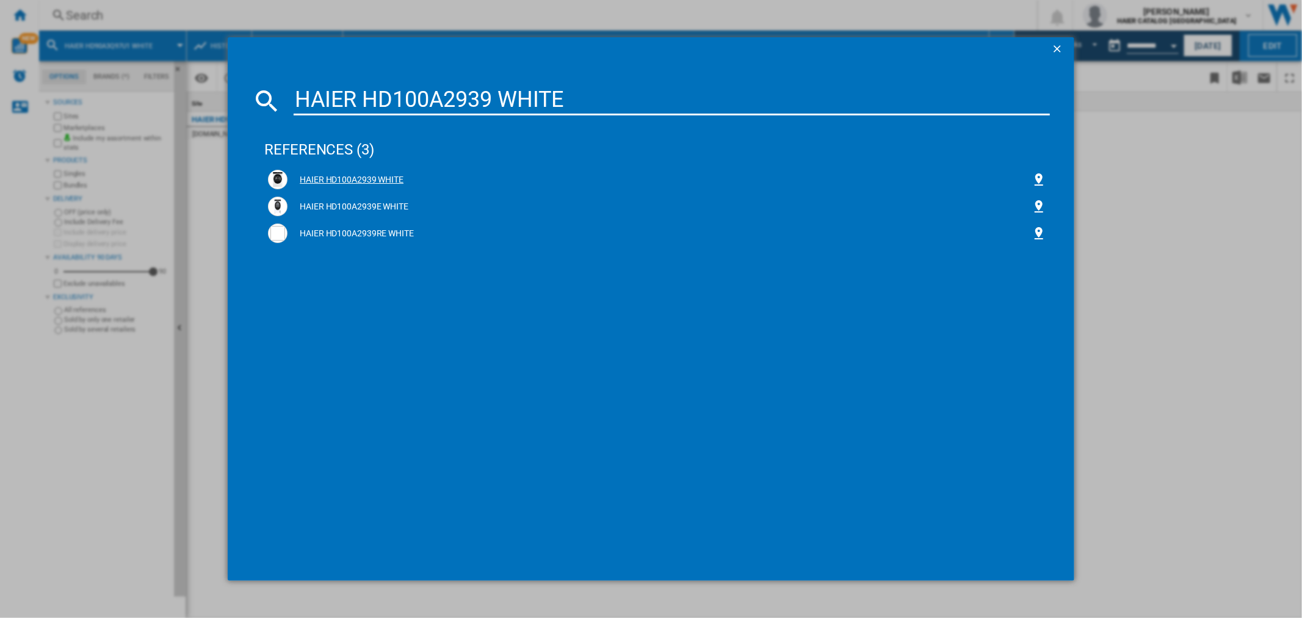
type input "HAIER HD100A2939 WHITE"
click at [368, 183] on div "HAIER HD100A2939 WHITE" at bounding box center [660, 180] width 744 height 12
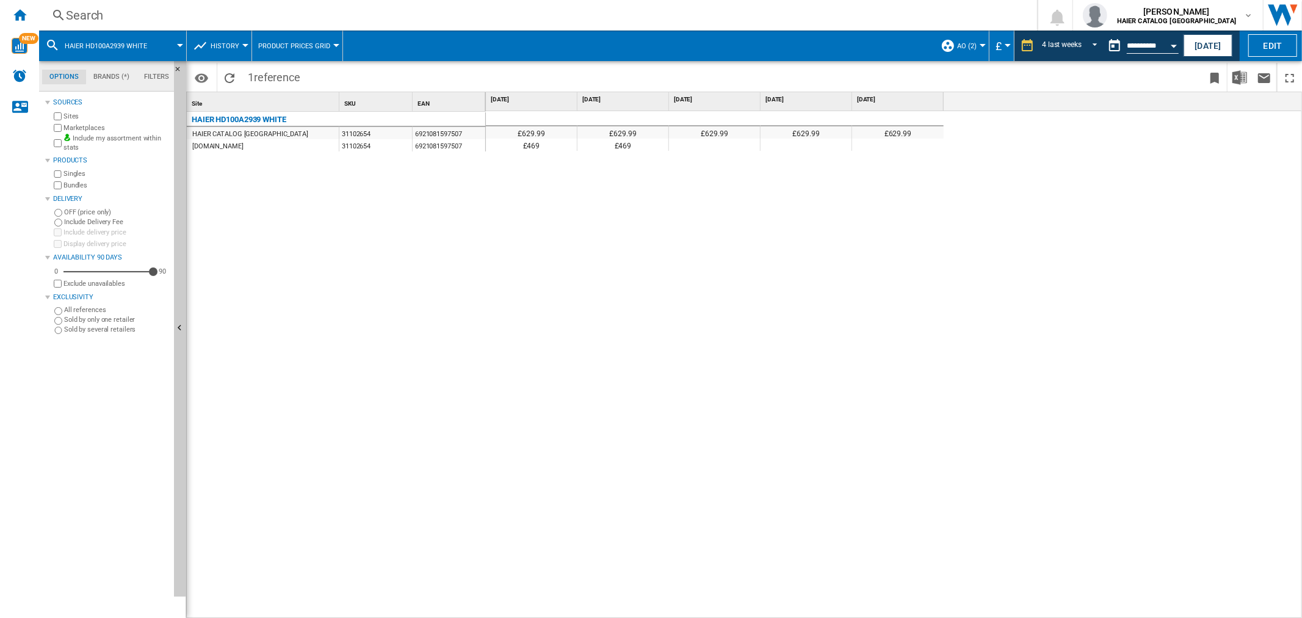
click at [95, 3] on div "Search Search 0 [PERSON_NAME] HAIER CATALOG [GEOGRAPHIC_DATA] HAIER CATALOG [GE…" at bounding box center [670, 15] width 1263 height 31
click at [106, 13] on div "Search" at bounding box center [536, 15] width 940 height 17
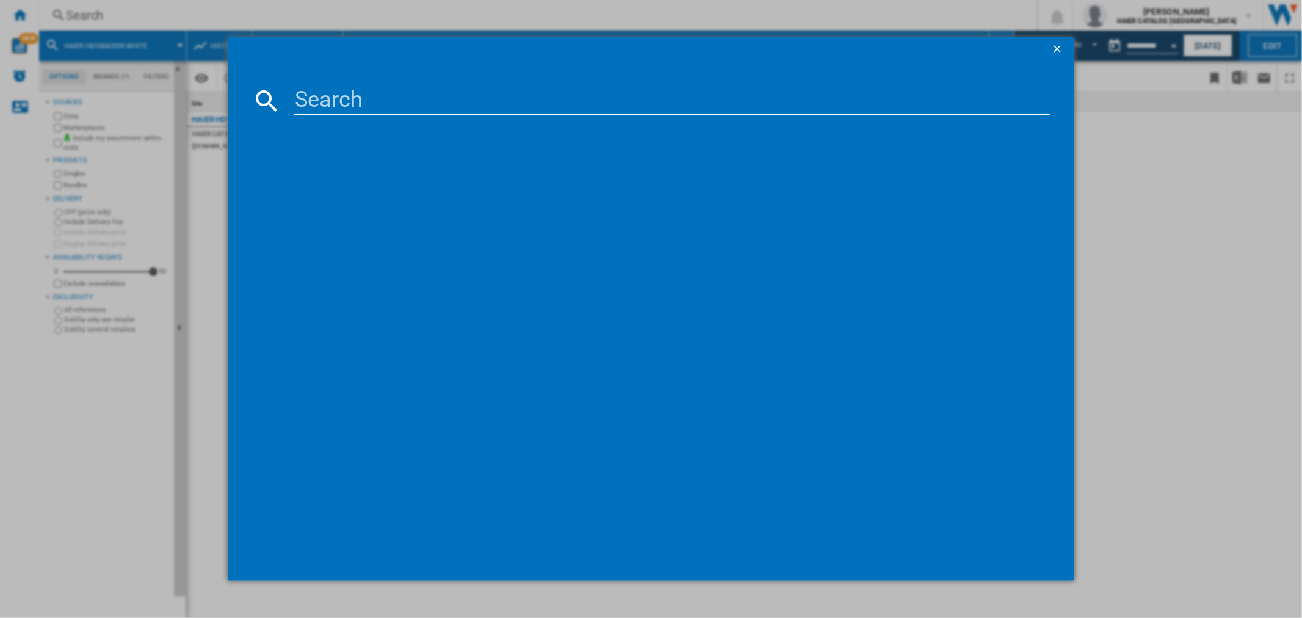
click at [364, 98] on input at bounding box center [672, 100] width 756 height 29
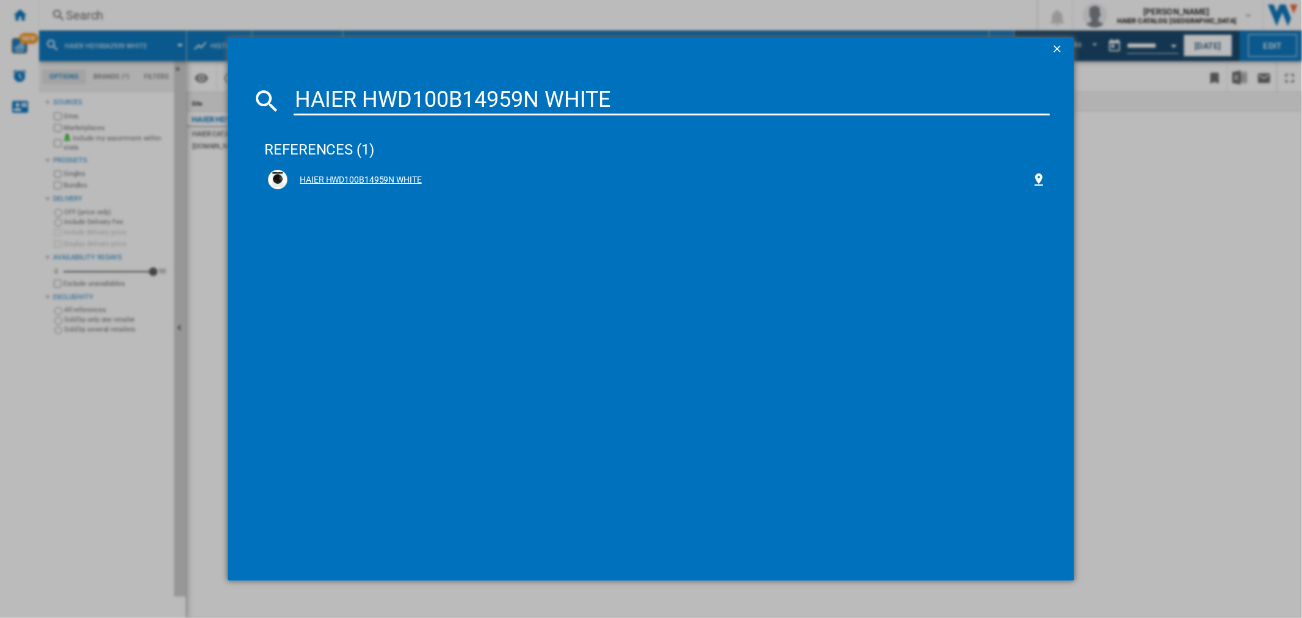
type input "HAIER HWD100B14959N WHITE"
click at [380, 184] on div "HAIER HWD100B14959N WHITE" at bounding box center [660, 180] width 744 height 12
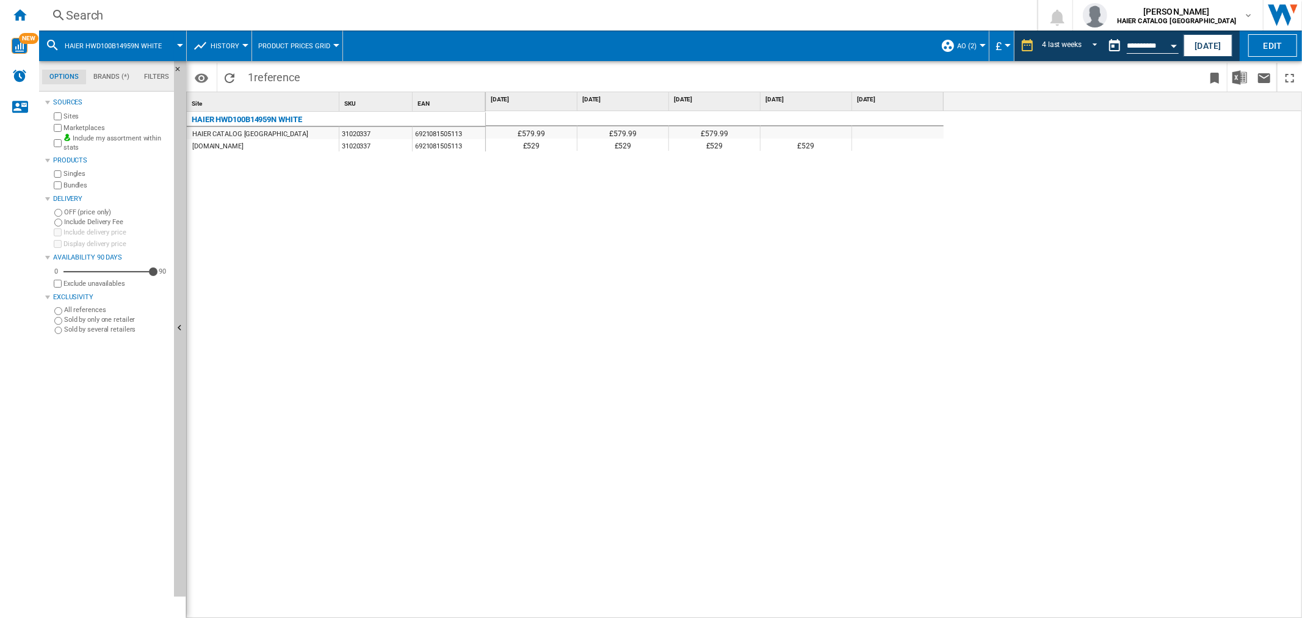
click at [121, 32] on button "HAIER HWD100B14959N WHITE" at bounding box center [119, 46] width 109 height 31
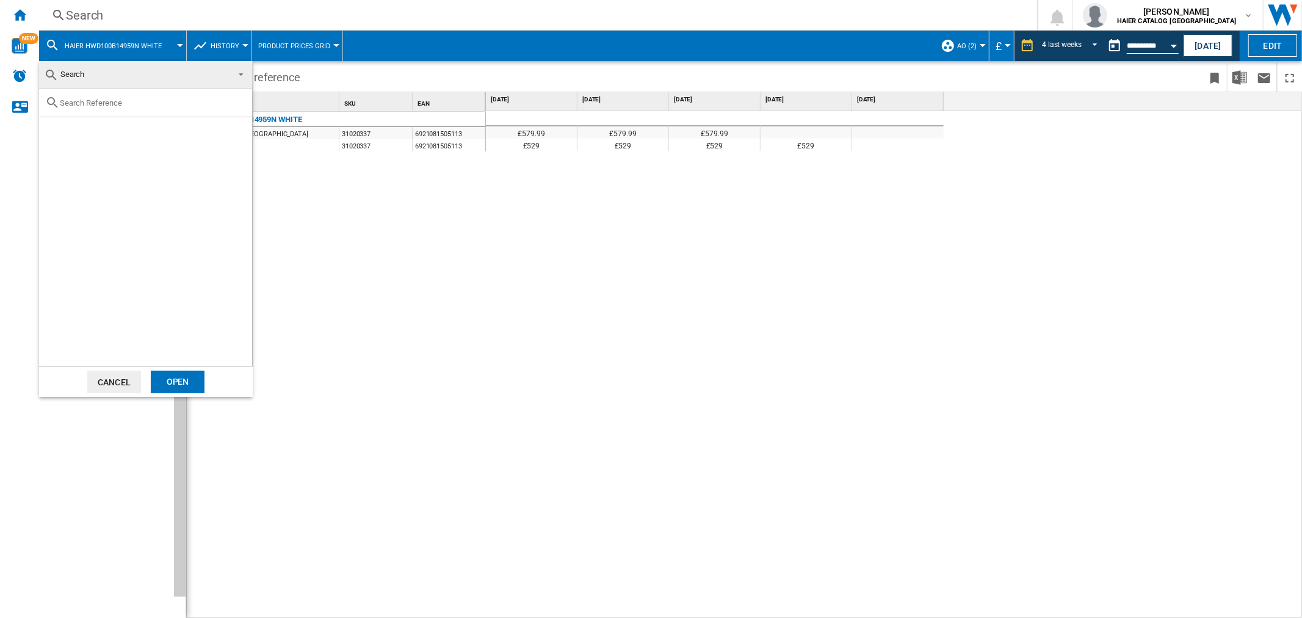
click at [119, 20] on md-backdrop at bounding box center [651, 309] width 1302 height 618
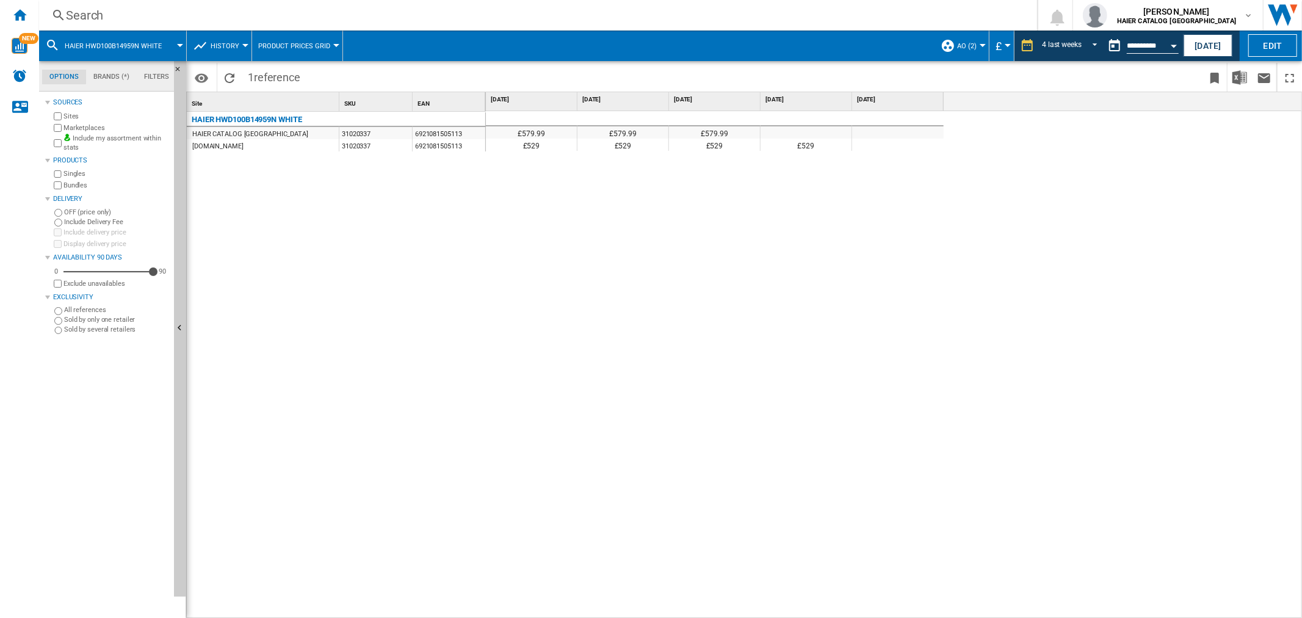
click at [81, 18] on div "Search" at bounding box center [536, 15] width 940 height 17
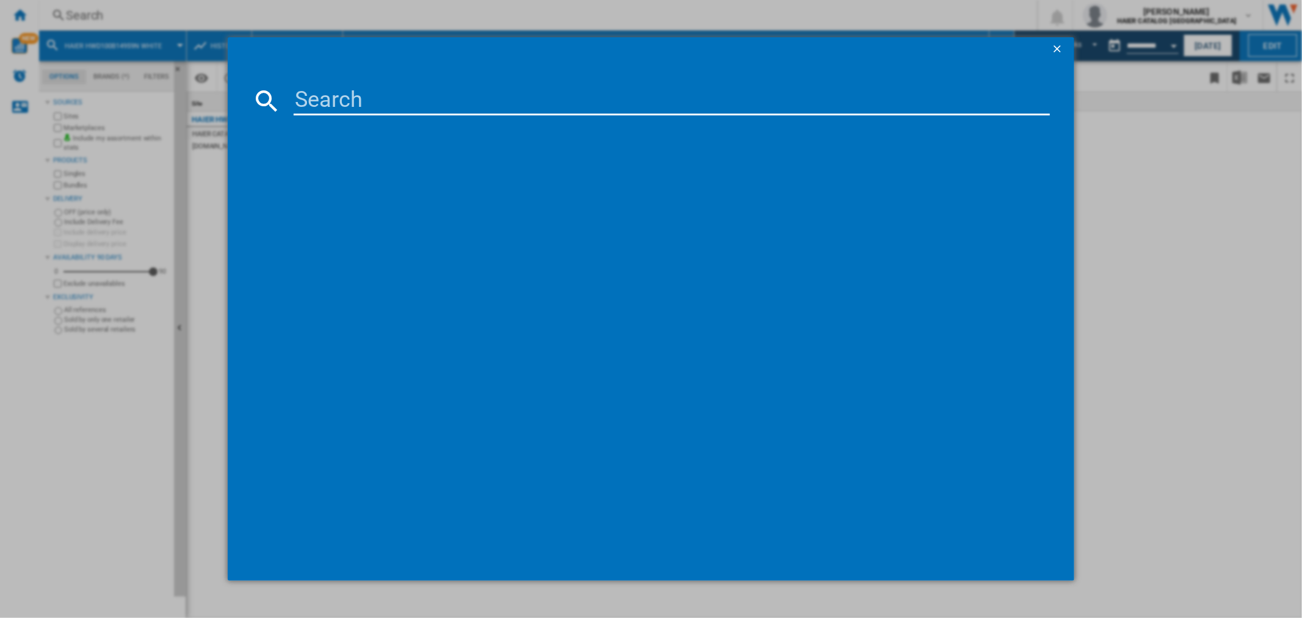
click at [357, 100] on input at bounding box center [672, 100] width 756 height 29
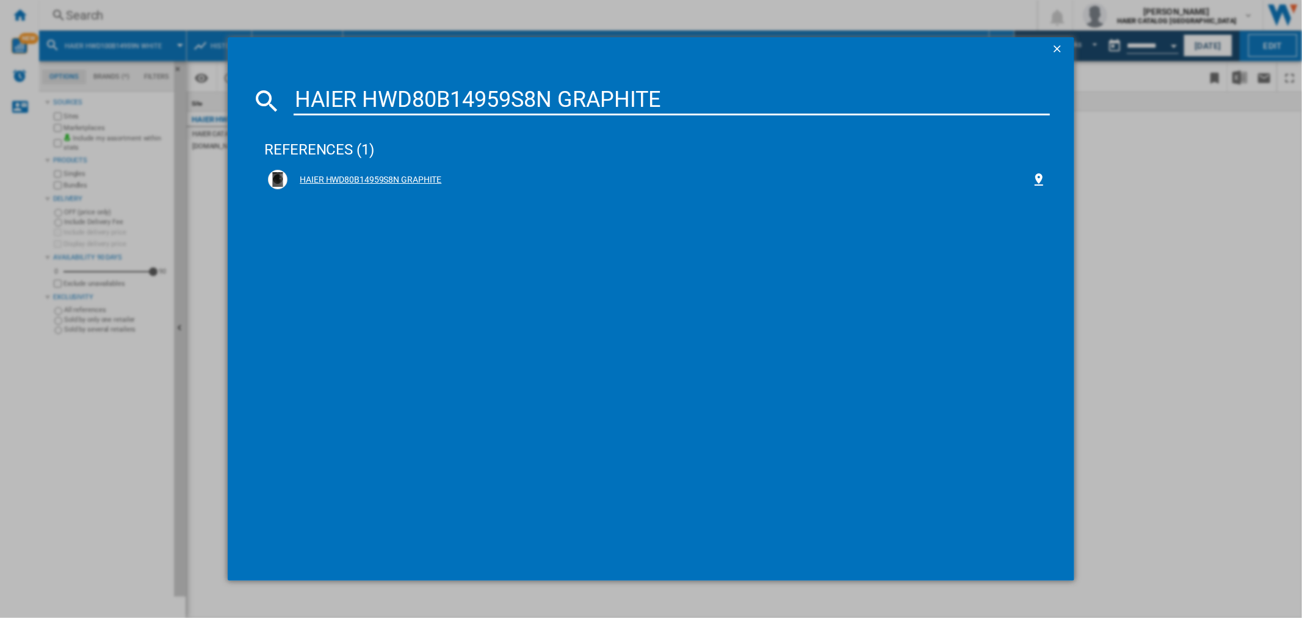
type input "HAIER HWD80B14959S8N GRAPHITE"
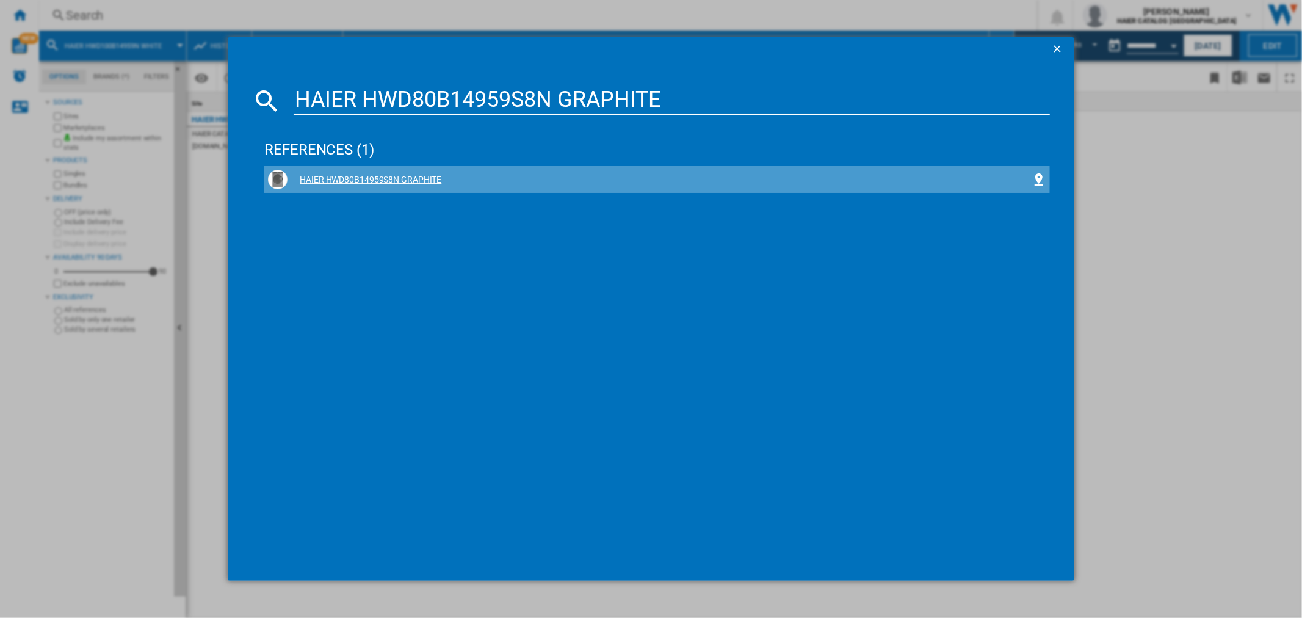
click at [386, 177] on div "HAIER HWD80B14959S8N GRAPHITE" at bounding box center [660, 180] width 744 height 12
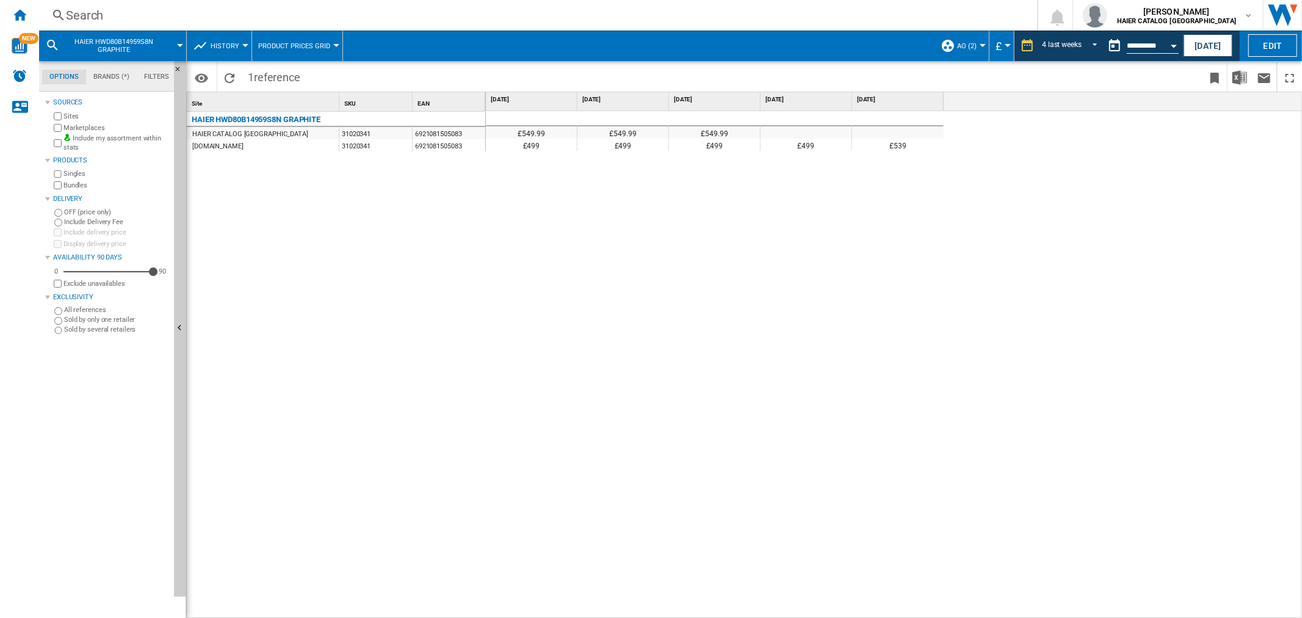
click at [92, 2] on div "Search Search 0 [PERSON_NAME] HAIER CATALOG [GEOGRAPHIC_DATA] HAIER CATALOG [GE…" at bounding box center [670, 15] width 1263 height 31
click at [104, 10] on div "Search" at bounding box center [536, 15] width 940 height 17
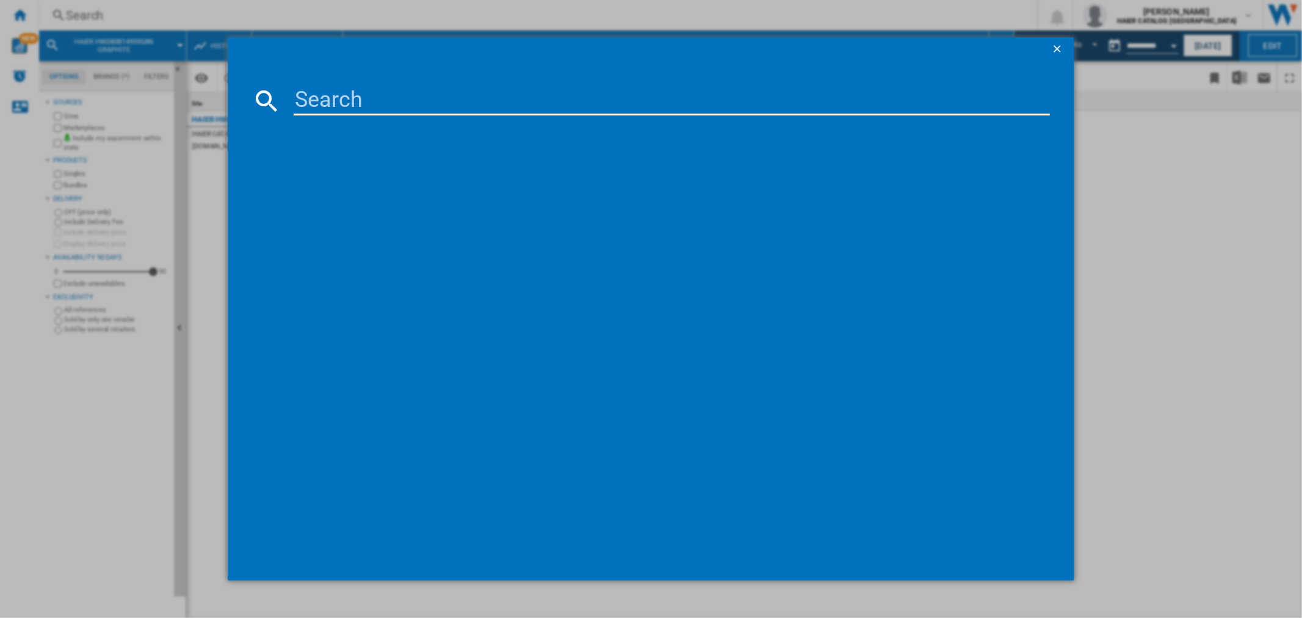
click at [387, 87] on input at bounding box center [672, 100] width 756 height 29
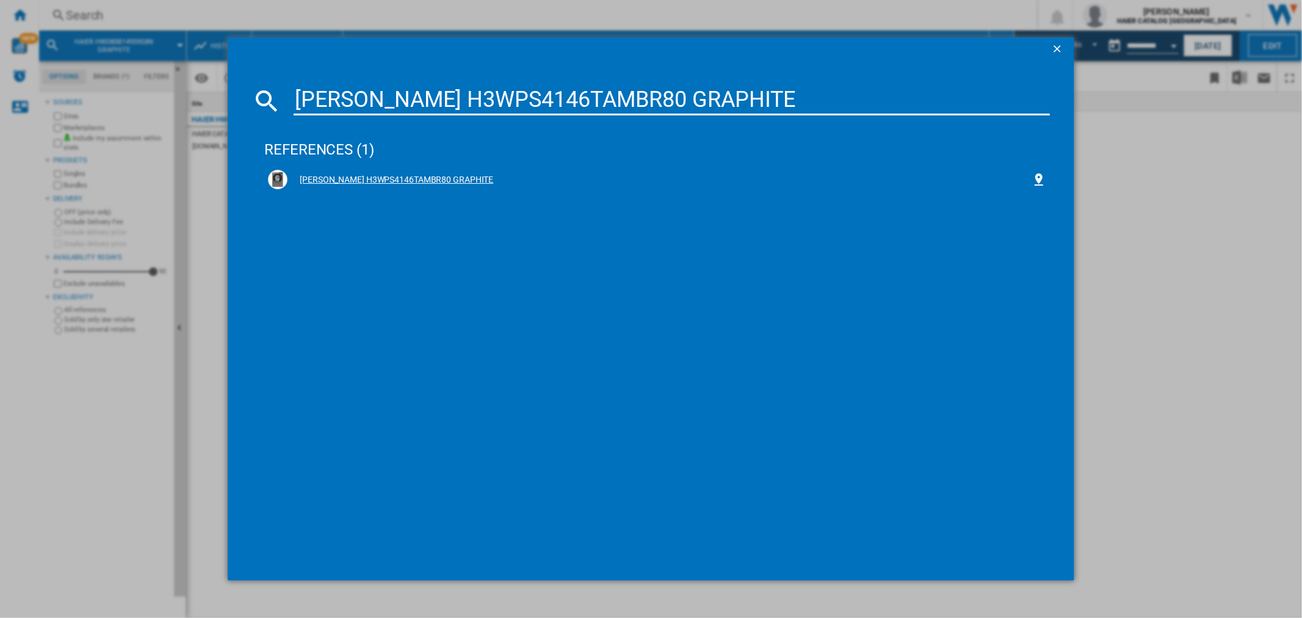
type input "[PERSON_NAME] H3WPS4146TAMBR80 GRAPHITE"
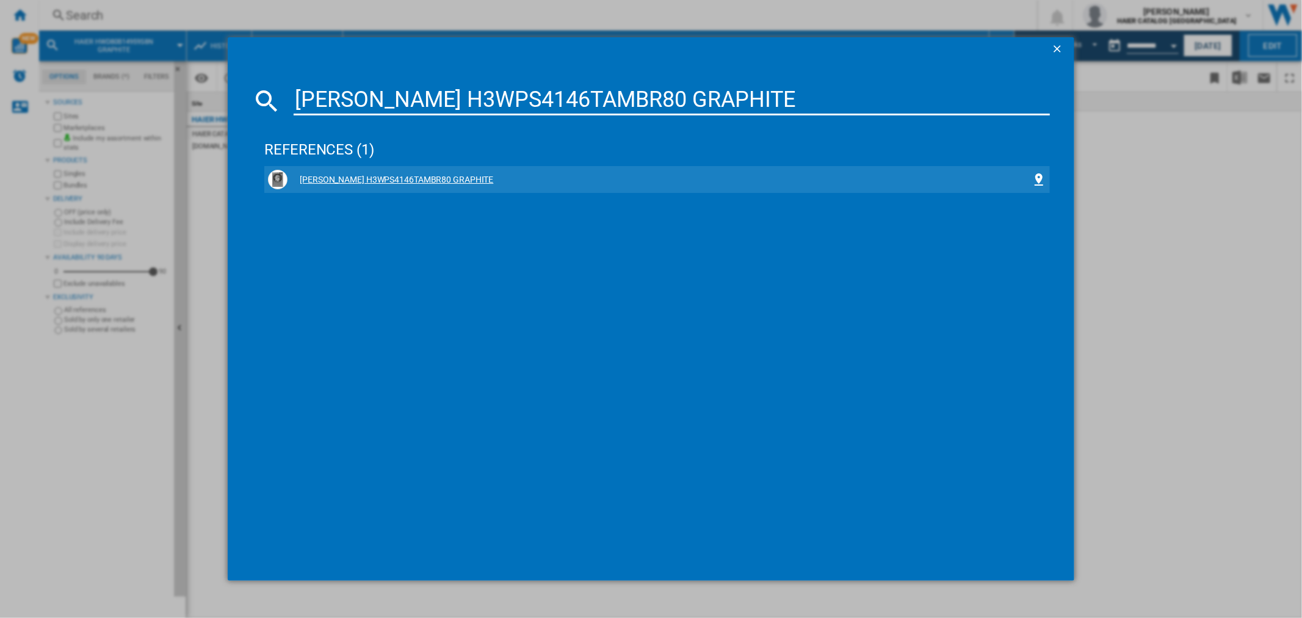
click at [382, 178] on div "[PERSON_NAME] H3WPS4146TAMBR80 GRAPHITE" at bounding box center [660, 180] width 744 height 12
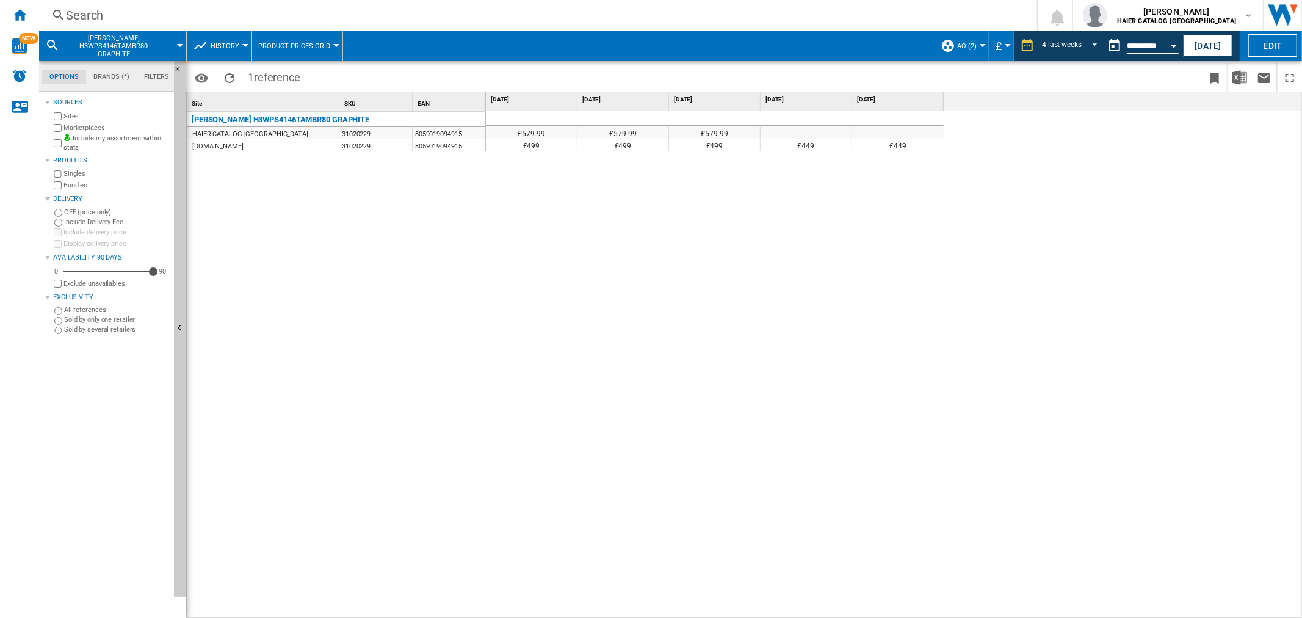
click at [89, 11] on div "Search" at bounding box center [536, 15] width 940 height 17
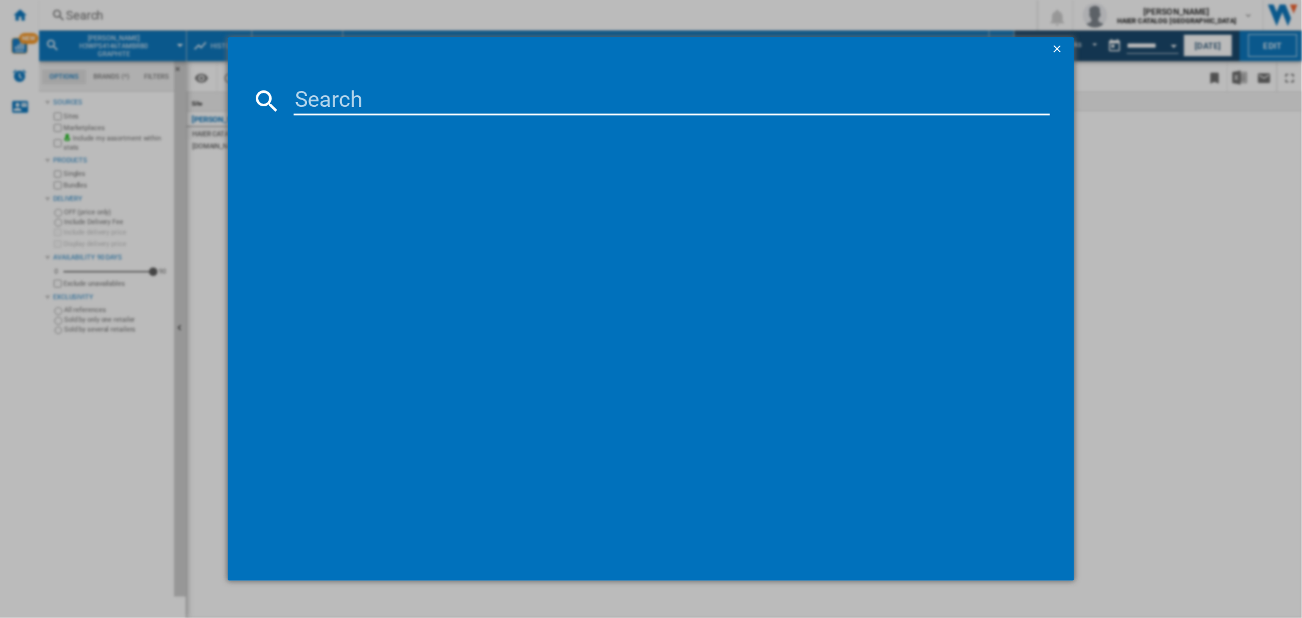
click at [370, 89] on input at bounding box center [672, 100] width 756 height 29
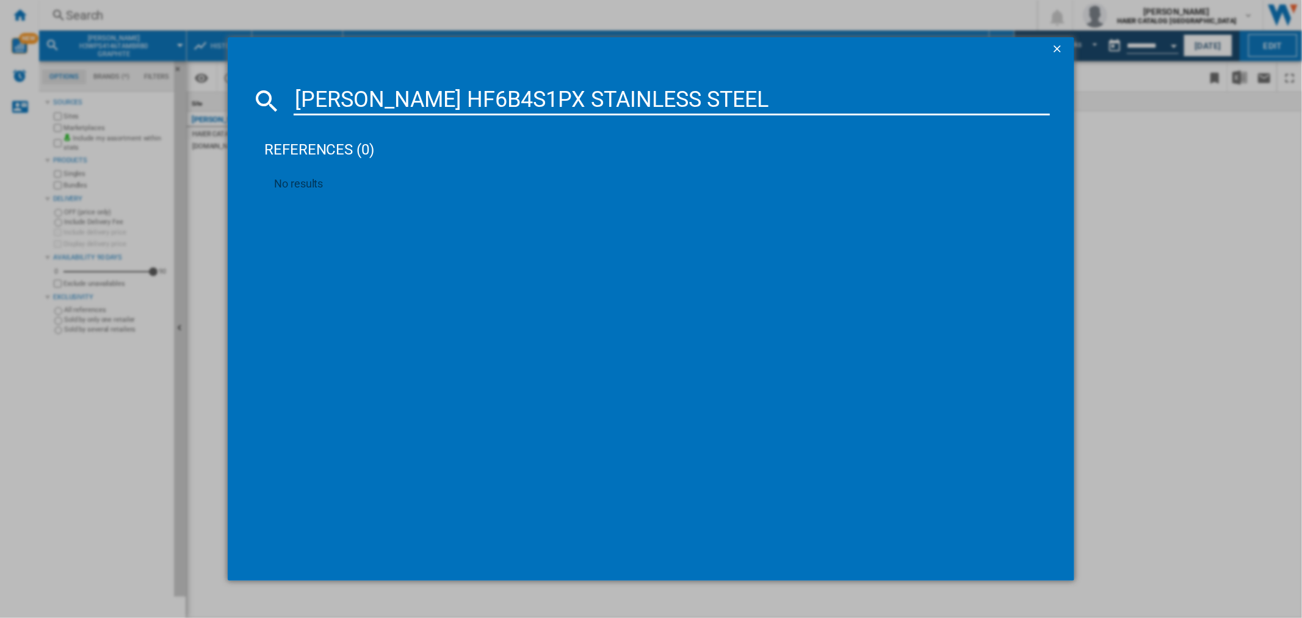
drag, startPoint x: 721, startPoint y: 106, endPoint x: 204, endPoint y: 93, distance: 517.2
click at [205, 93] on div "[PERSON_NAME] HF6B4S1PX STAINLESS STEEL references (0) No results" at bounding box center [651, 309] width 1302 height 618
paste input "32002456"
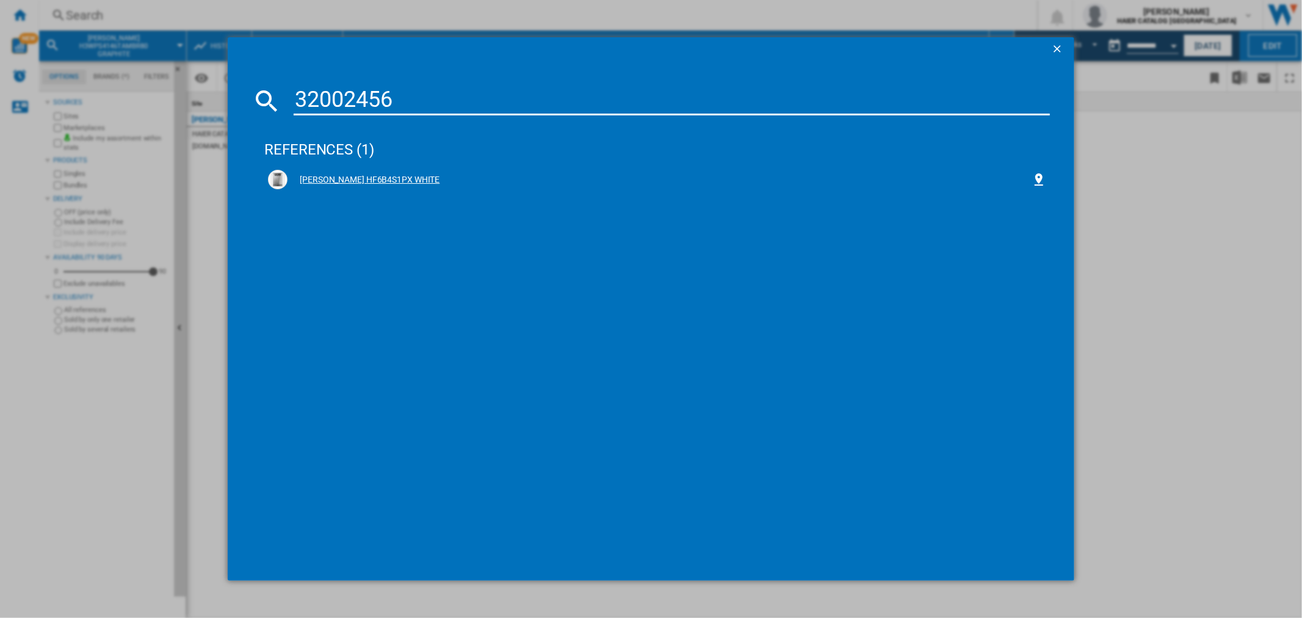
type input "32002456"
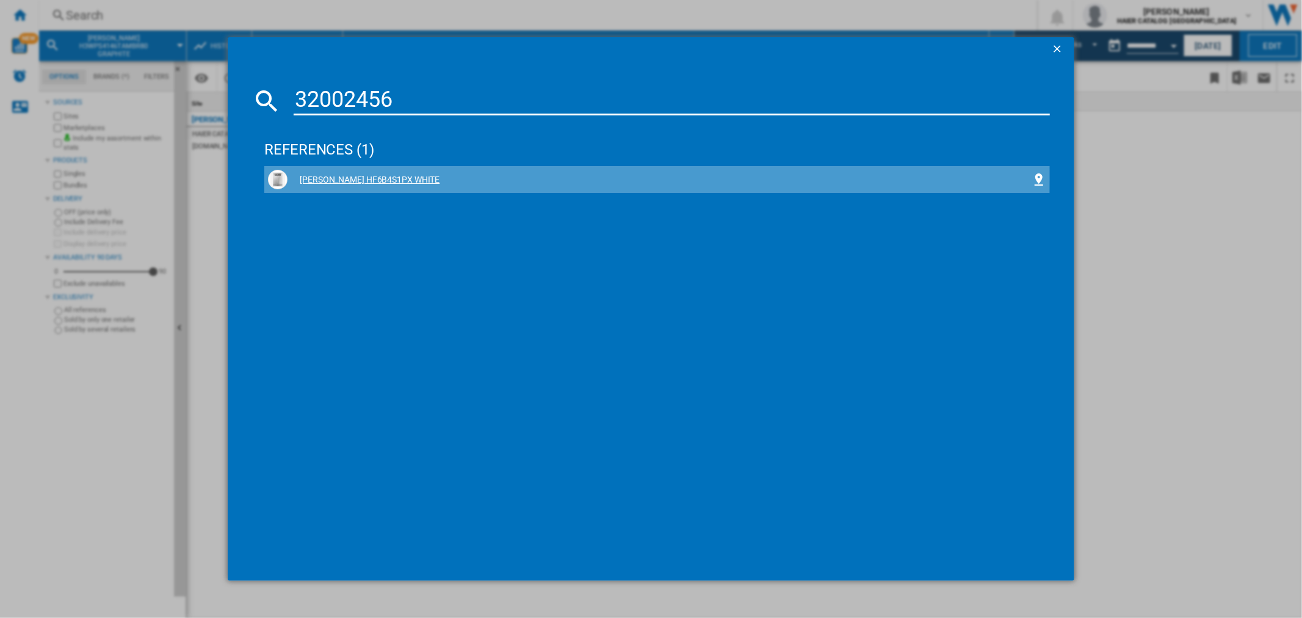
click at [369, 175] on div "[PERSON_NAME] HF6B4S1PX WHITE" at bounding box center [660, 180] width 744 height 12
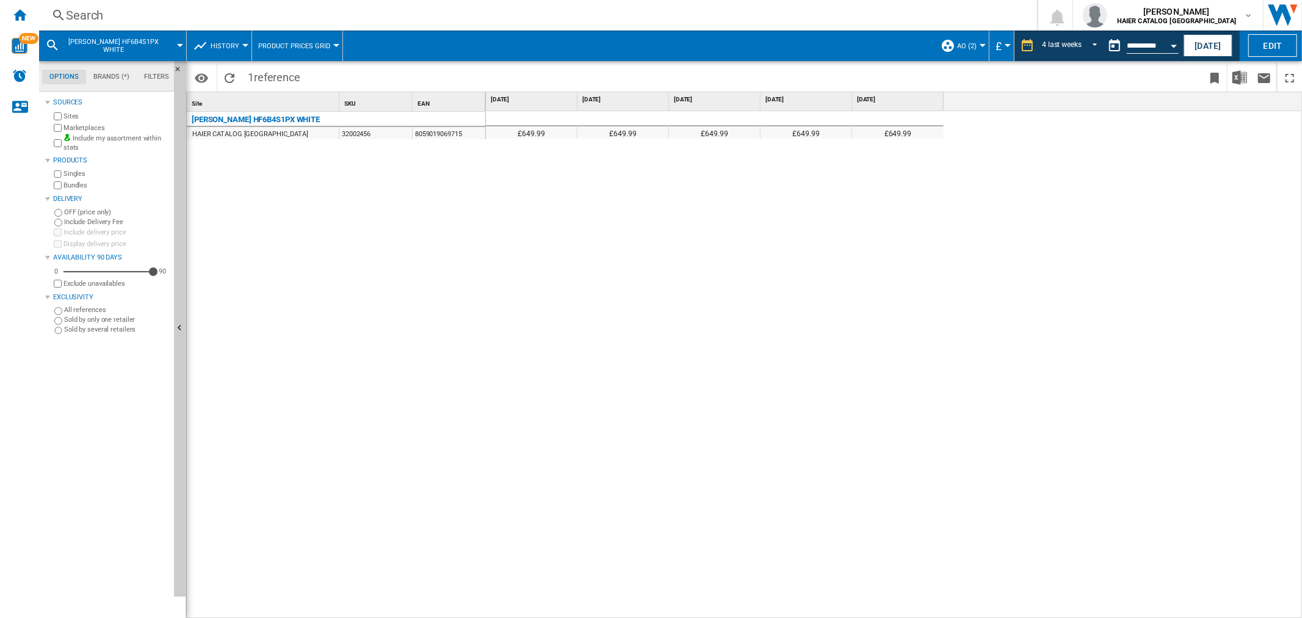
click at [100, 15] on div "Search" at bounding box center [536, 15] width 940 height 17
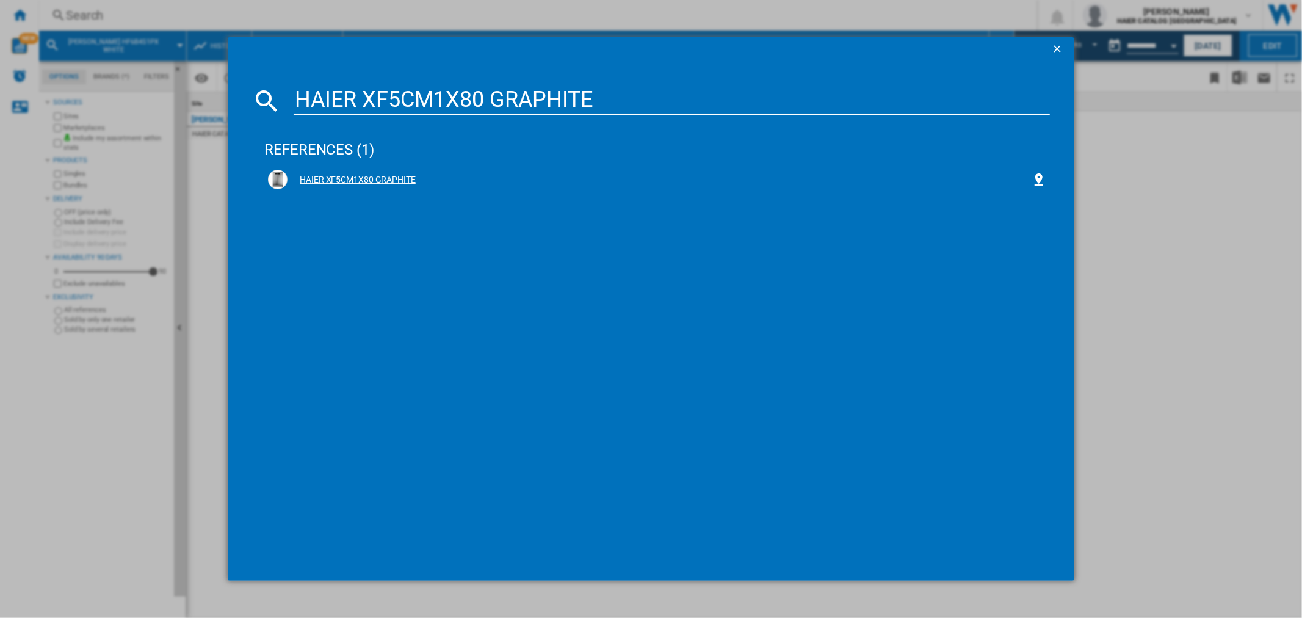
type input "HAIER XF5CM1X80 GRAPHITE"
click at [328, 177] on div "HAIER XF5CM1X80 GRAPHITE" at bounding box center [660, 180] width 744 height 12
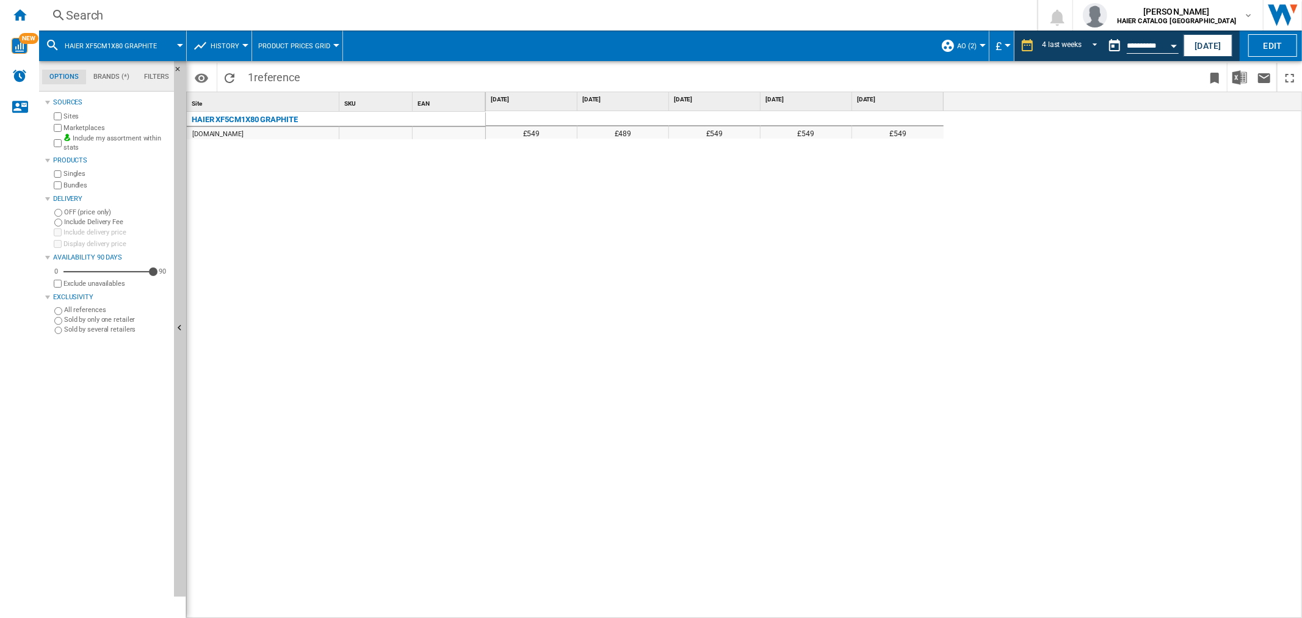
click at [141, 26] on div "Search Search 0 [PERSON_NAME] HAIER CATALOG [GEOGRAPHIC_DATA] HAIER CATALOG [GE…" at bounding box center [670, 15] width 1263 height 31
click at [114, 15] on div "Search" at bounding box center [536, 15] width 940 height 17
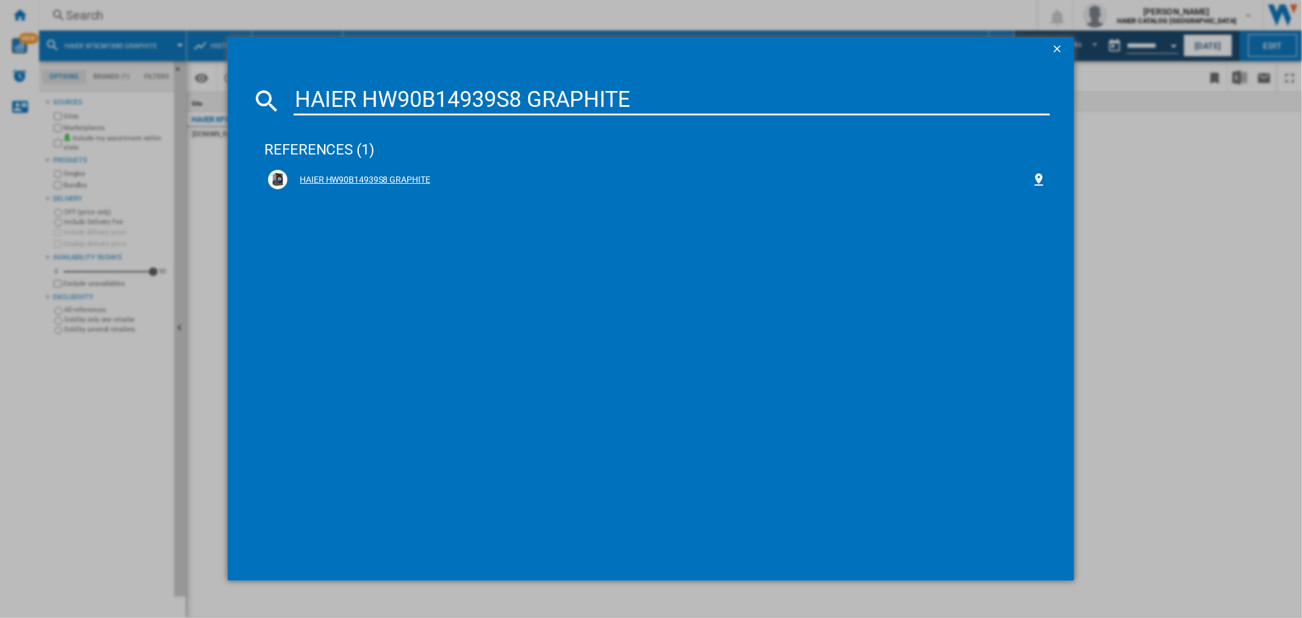
type input "HAIER HW90B14939S8 GRAPHITE"
click at [404, 173] on div "HAIER HW90B14939S8 GRAPHITE" at bounding box center [657, 180] width 778 height 20
click at [389, 177] on div "HAIER HW90B14939S8 GRAPHITE" at bounding box center [660, 180] width 744 height 12
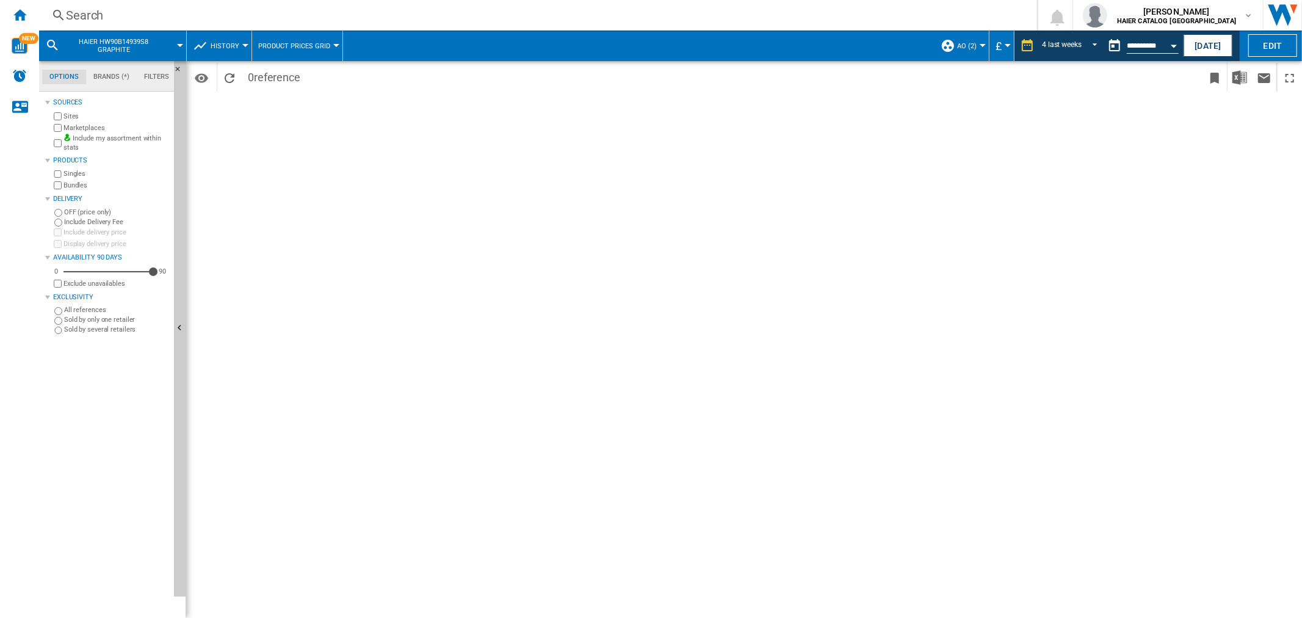
click at [123, 13] on div "Search" at bounding box center [536, 15] width 940 height 17
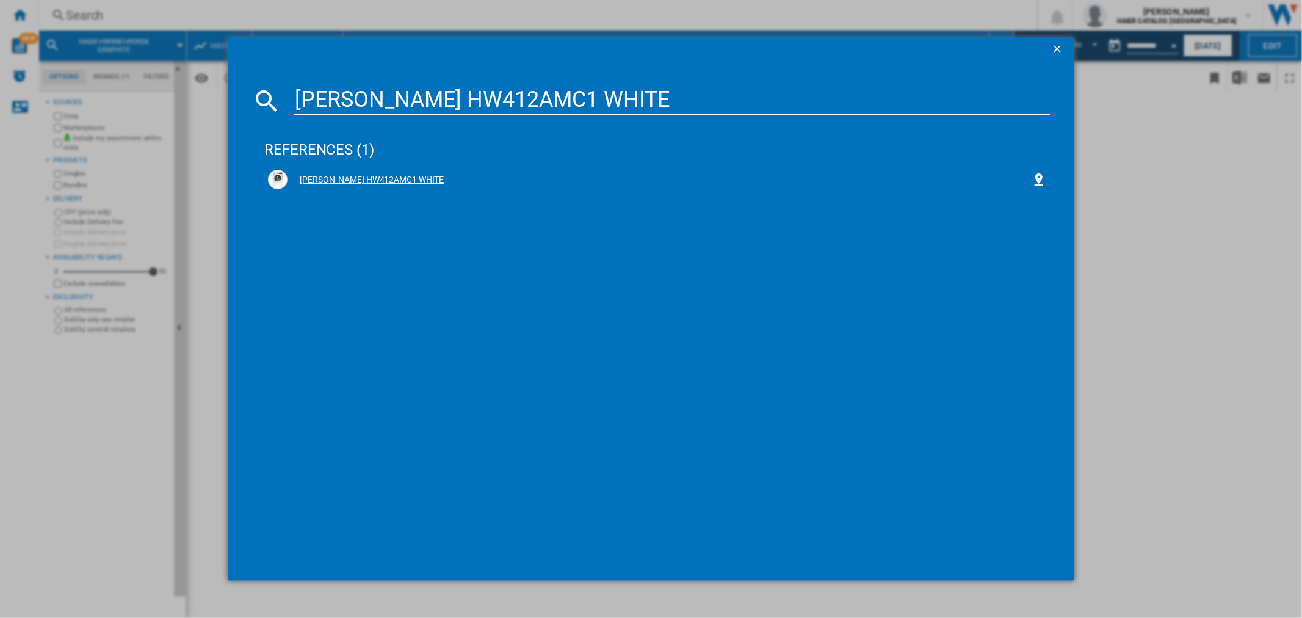
type input "[PERSON_NAME] HW412AMC1 WHITE"
click at [397, 175] on div "[PERSON_NAME] HW412AMC1 WHITE" at bounding box center [660, 180] width 744 height 12
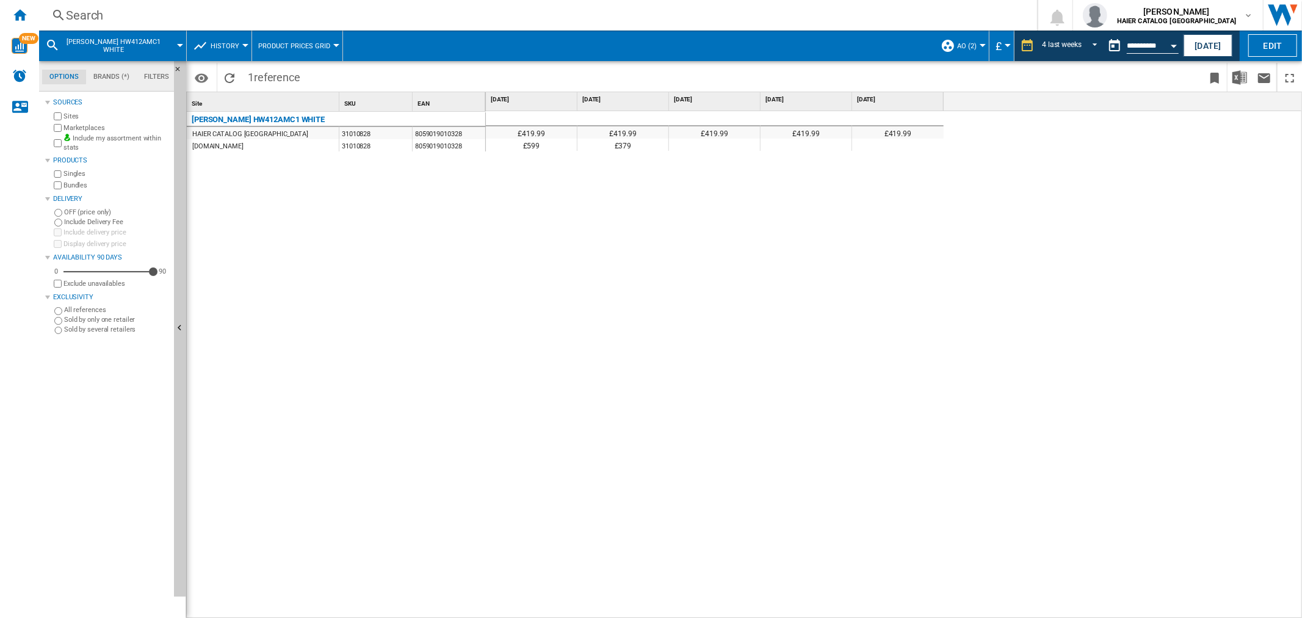
click at [103, 12] on div "Search" at bounding box center [536, 15] width 940 height 17
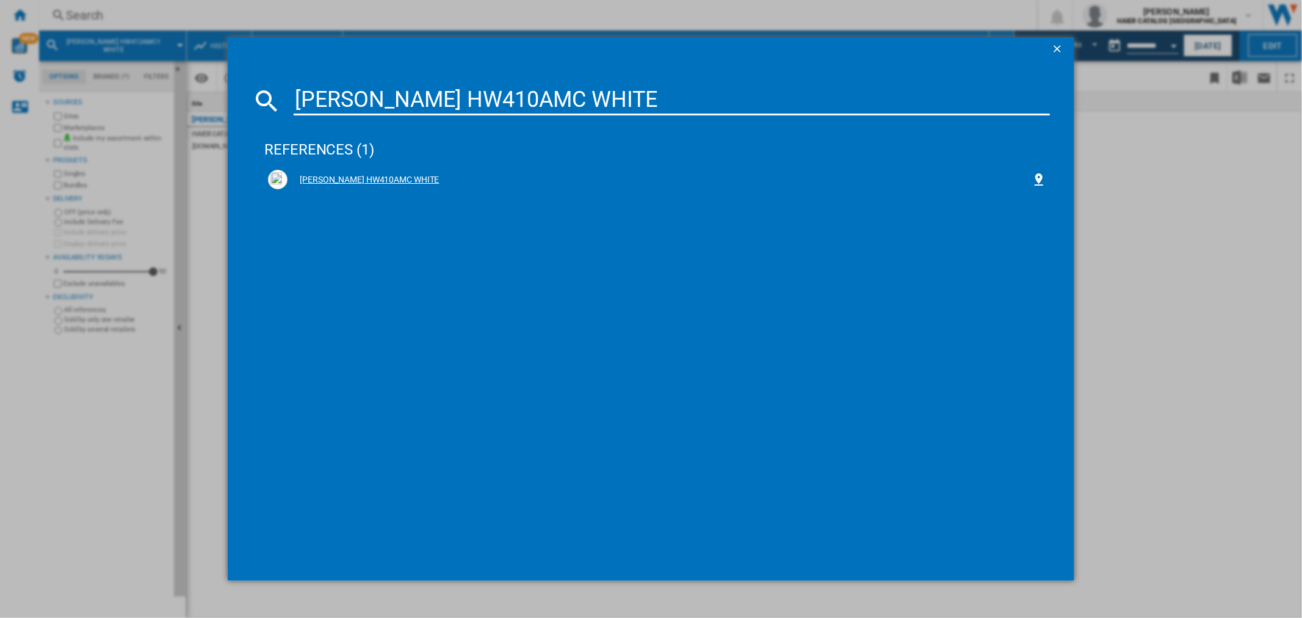
type input "[PERSON_NAME] HW410AMC WHITE"
click at [362, 181] on div "[PERSON_NAME] HW410AMC WHITE" at bounding box center [660, 180] width 744 height 12
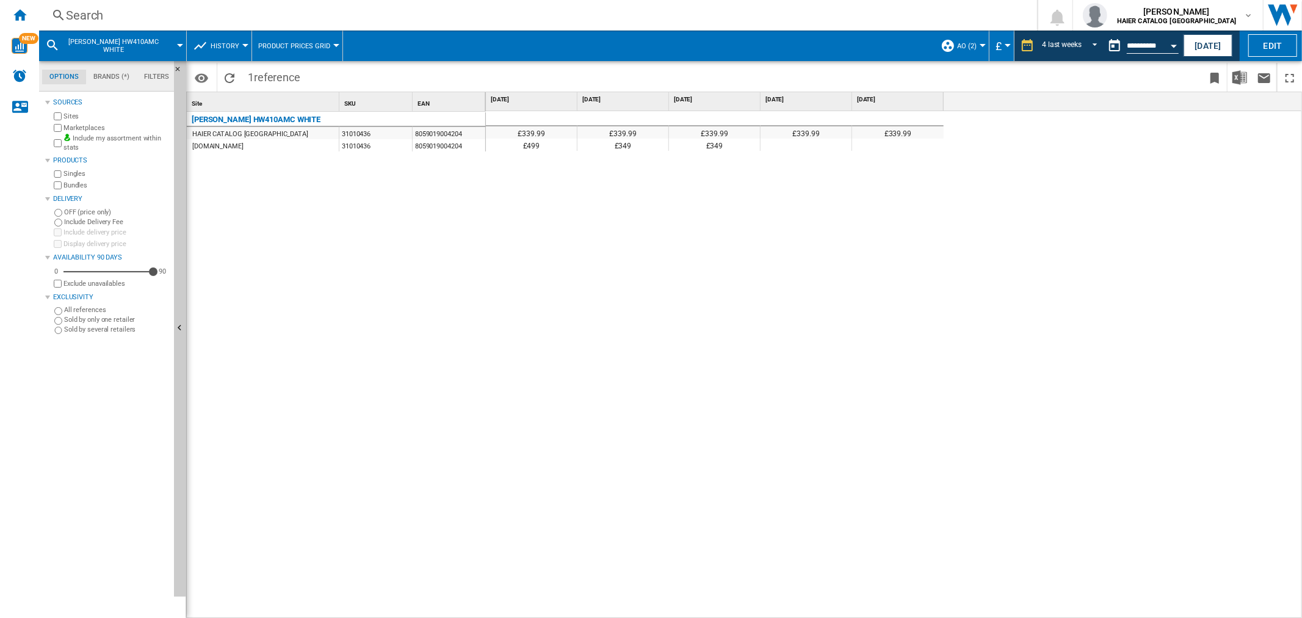
click at [111, 28] on div "Search Search 0 [PERSON_NAME] HAIER CATALOG [GEOGRAPHIC_DATA] HAIER CATALOG [GE…" at bounding box center [670, 15] width 1263 height 31
click at [98, 16] on div "Search" at bounding box center [536, 15] width 940 height 17
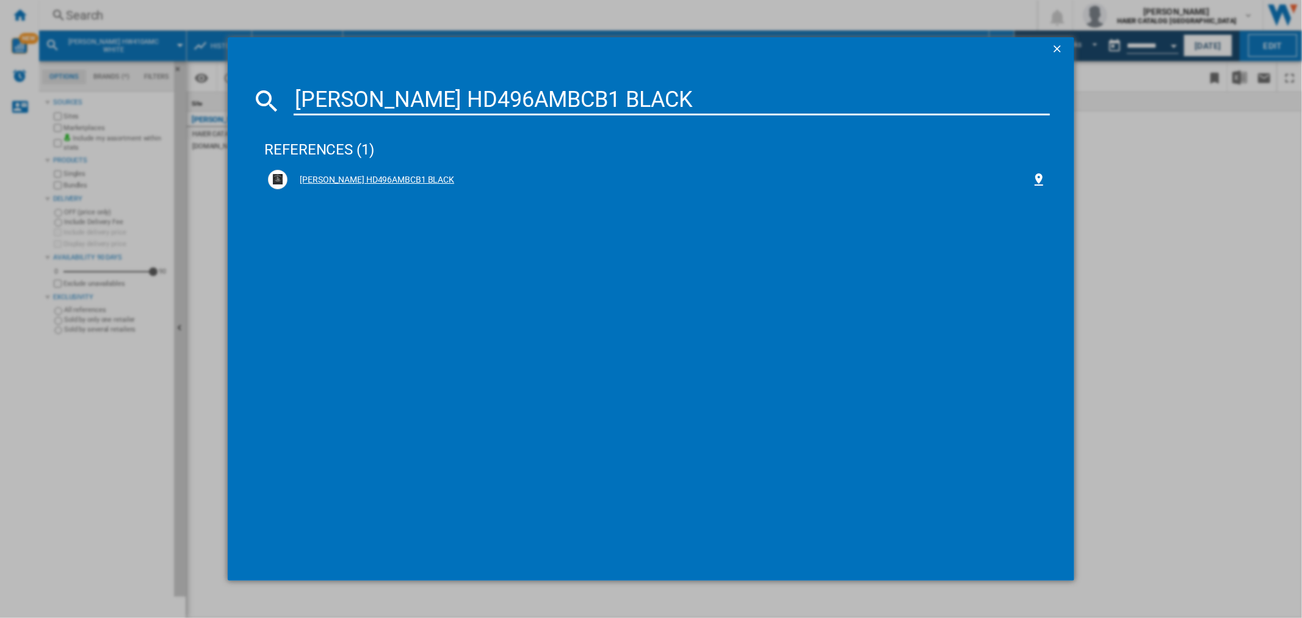
type input "[PERSON_NAME] HD496AMBCB1 BLACK"
click at [413, 183] on div "[PERSON_NAME] HD496AMBCB1 BLACK" at bounding box center [660, 180] width 744 height 12
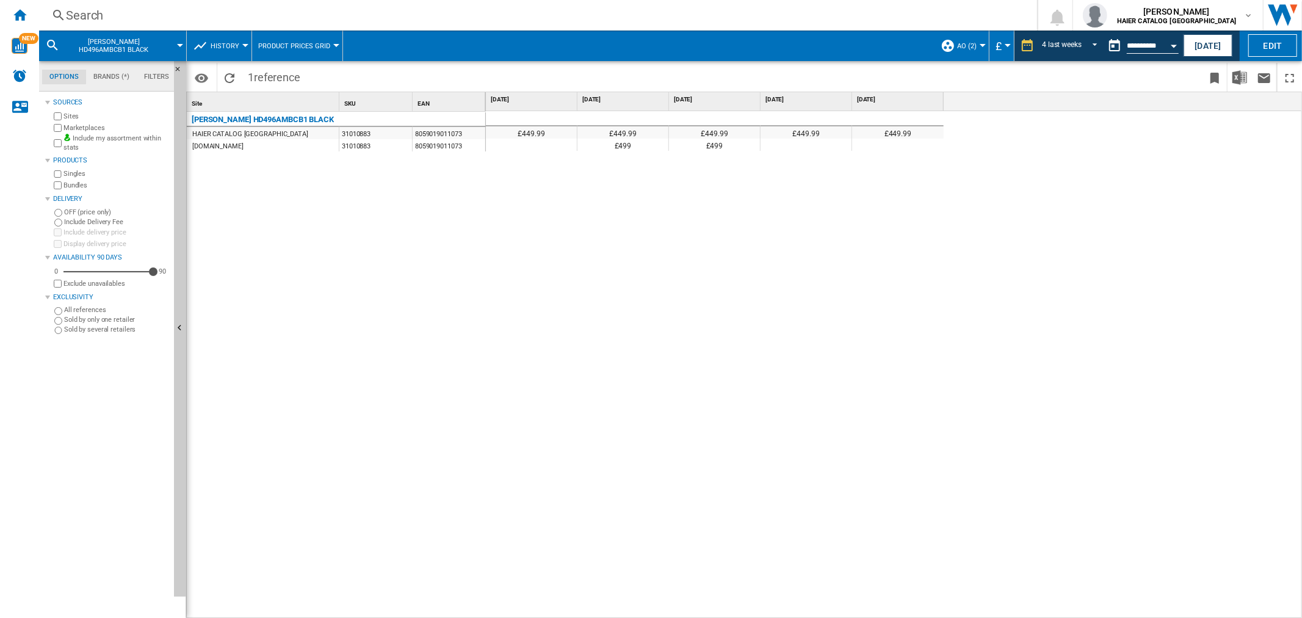
click at [115, 24] on div "Search Search 0 [PERSON_NAME] HAIER CATALOG [GEOGRAPHIC_DATA] HAIER CATALOG [GE…" at bounding box center [670, 15] width 1263 height 31
click at [100, 11] on div "Search" at bounding box center [536, 15] width 940 height 17
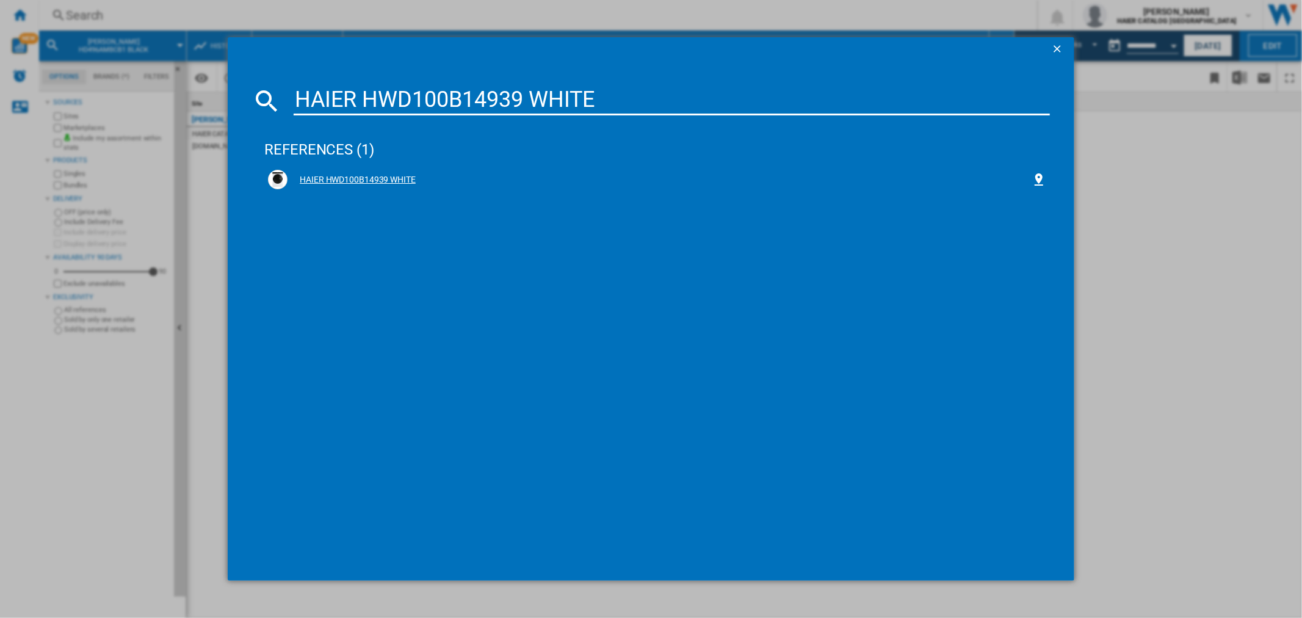
type input "HAIER HWD100B14939 WHITE"
click at [370, 179] on div "HAIER HWD100B14939 WHITE" at bounding box center [660, 180] width 744 height 12
